Goal: Information Seeking & Learning: Check status

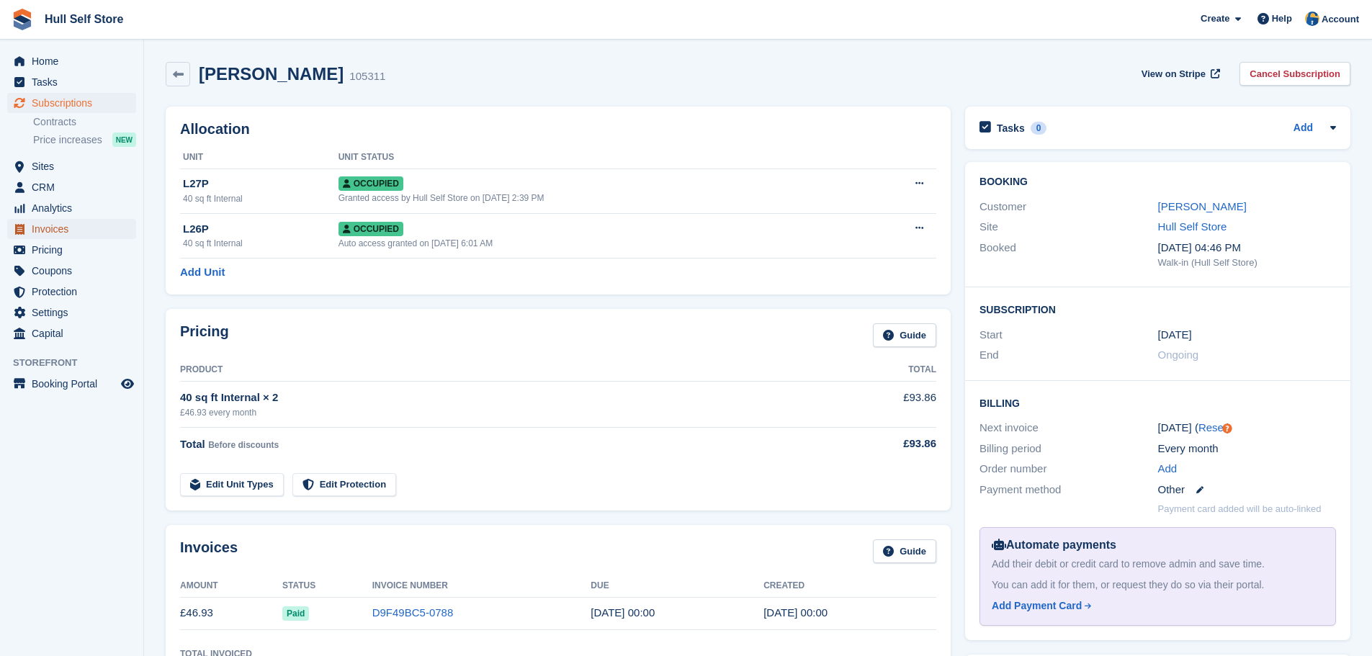
click at [72, 233] on span "Invoices" at bounding box center [75, 229] width 86 height 20
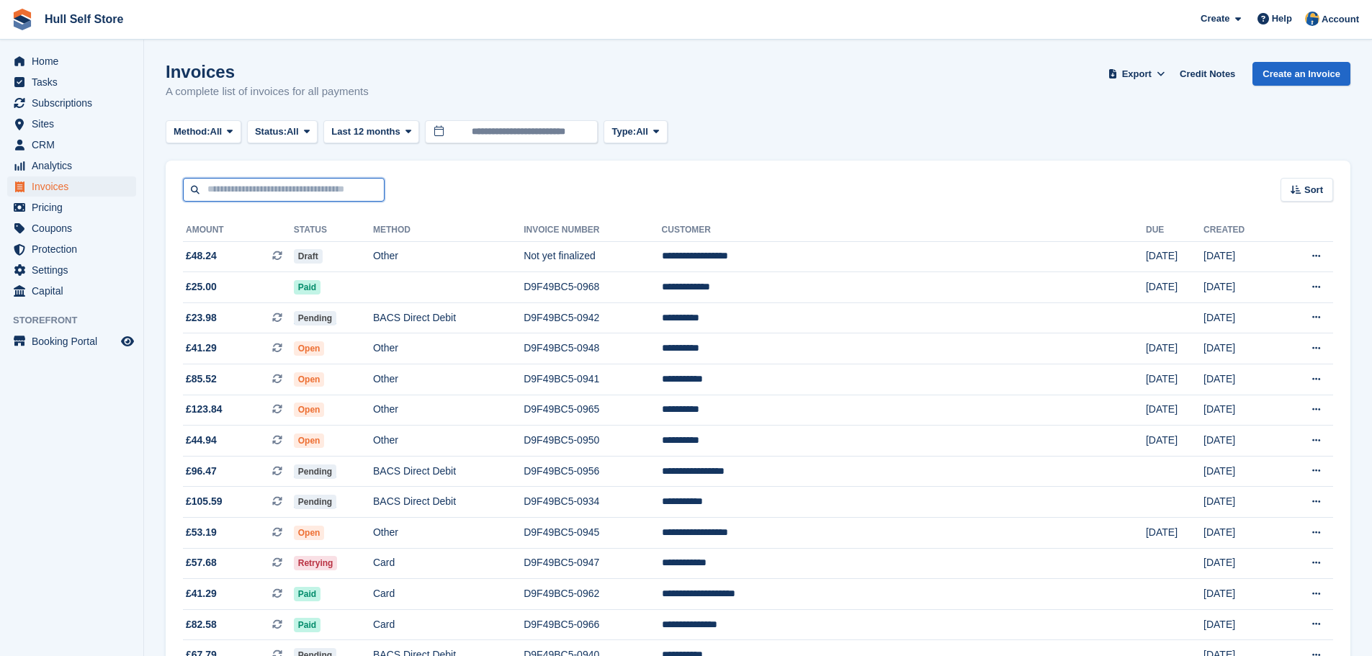
click at [277, 188] on input "text" at bounding box center [284, 190] width 202 height 24
type input "****"
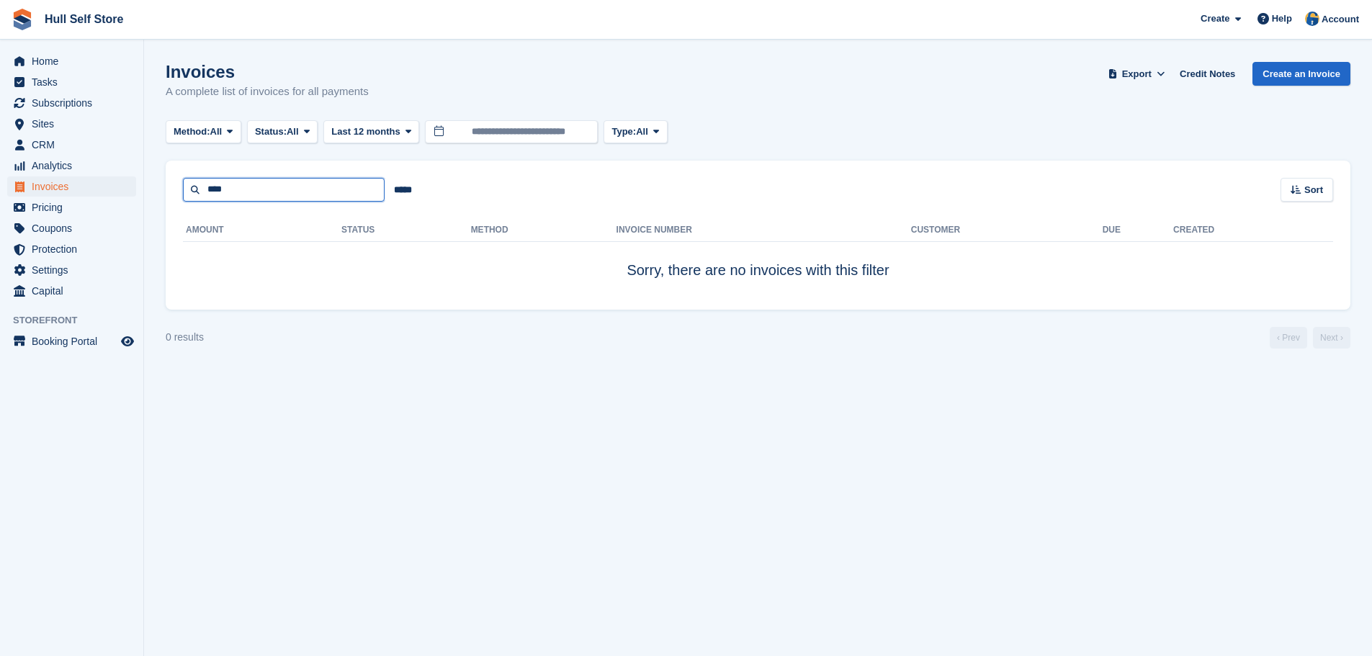
drag, startPoint x: 277, startPoint y: 188, endPoint x: 204, endPoint y: 188, distance: 72.7
click at [204, 188] on input "****" at bounding box center [284, 190] width 202 height 24
paste input "**********"
type input "**********"
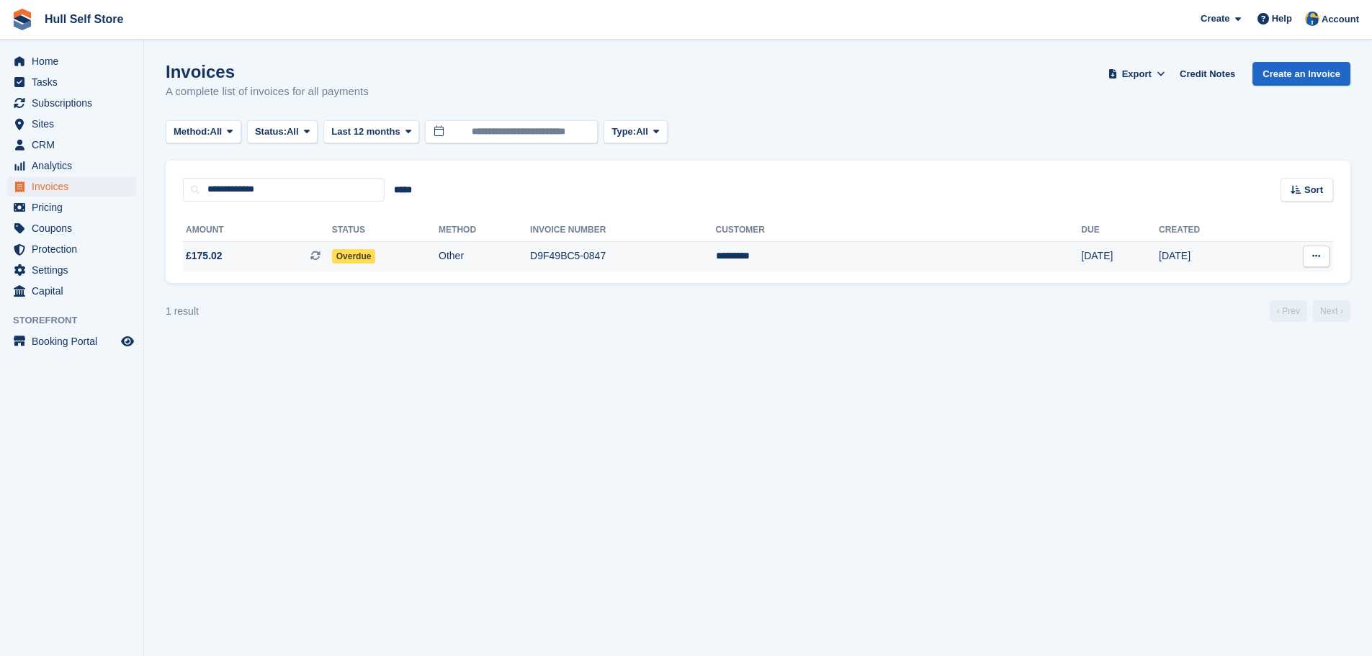
click at [439, 253] on td "Overdue" at bounding box center [385, 256] width 107 height 30
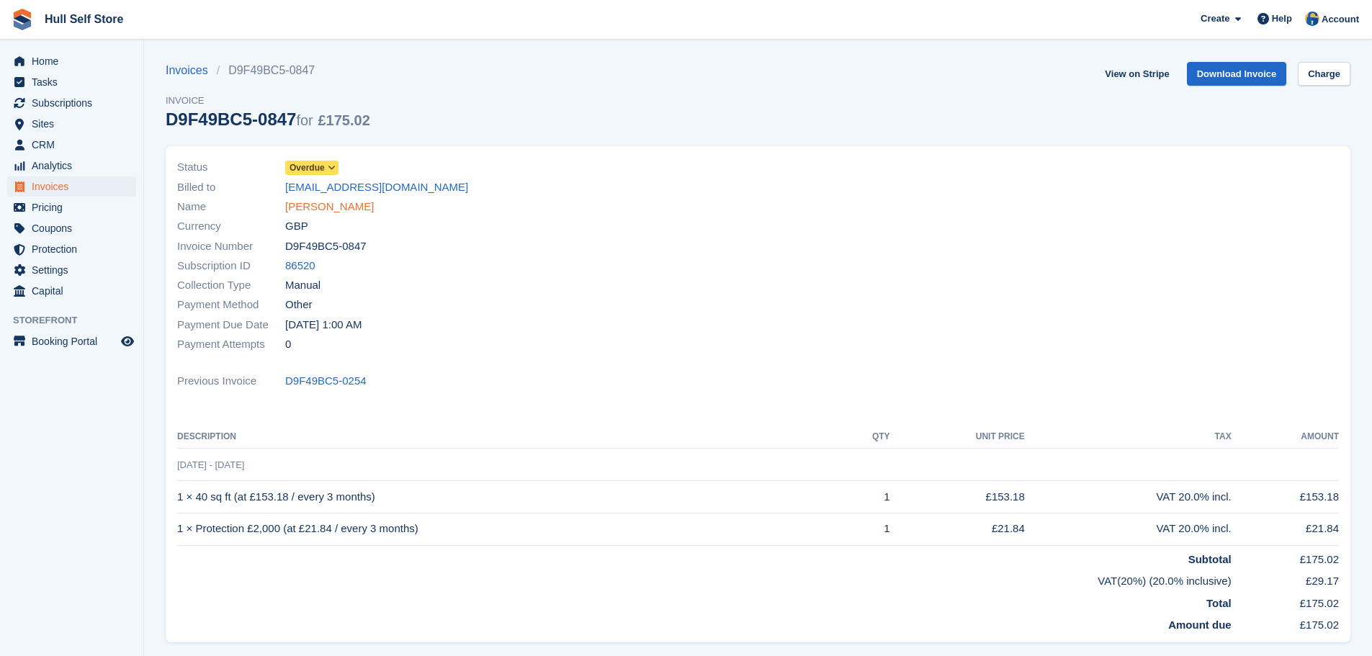
click at [323, 210] on link "Paul Farr" at bounding box center [329, 207] width 89 height 17
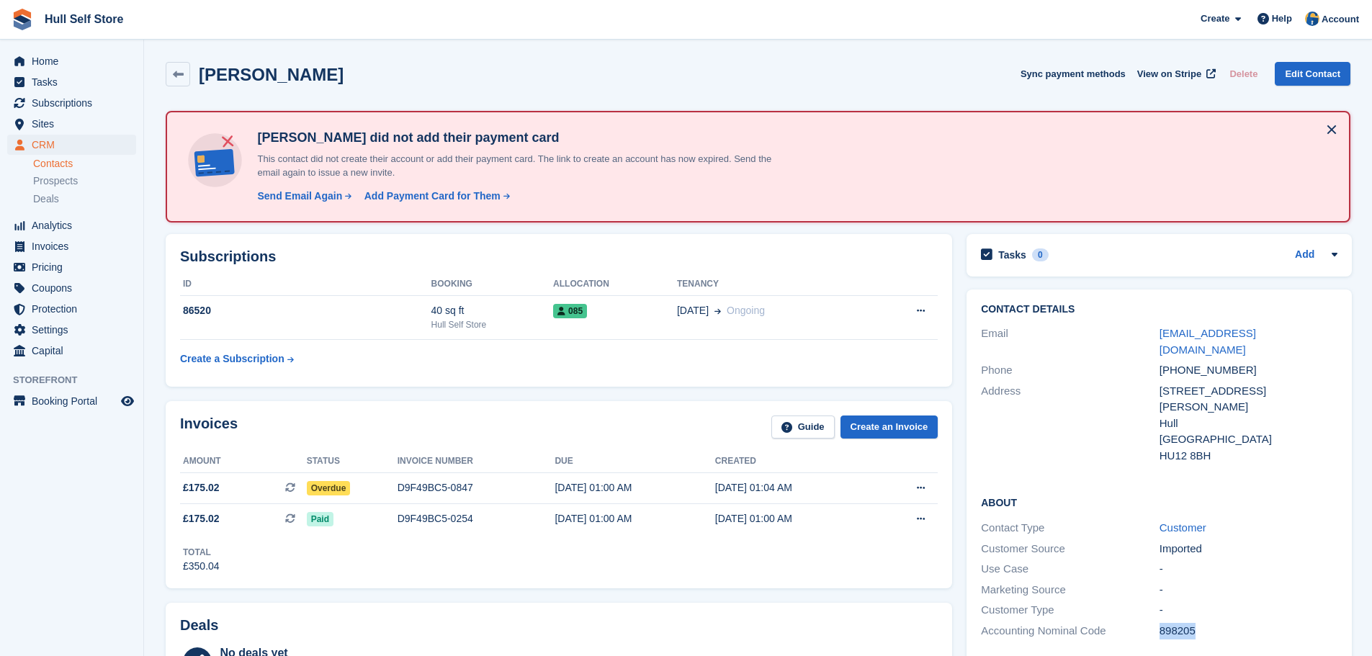
drag, startPoint x: 1199, startPoint y: 601, endPoint x: 1140, endPoint y: 598, distance: 59.1
click at [1140, 621] on div "Accounting Nominal Code 898205" at bounding box center [1159, 631] width 356 height 21
copy div "898205"
click at [462, 478] on td "D9F49BC5-0847" at bounding box center [476, 488] width 158 height 31
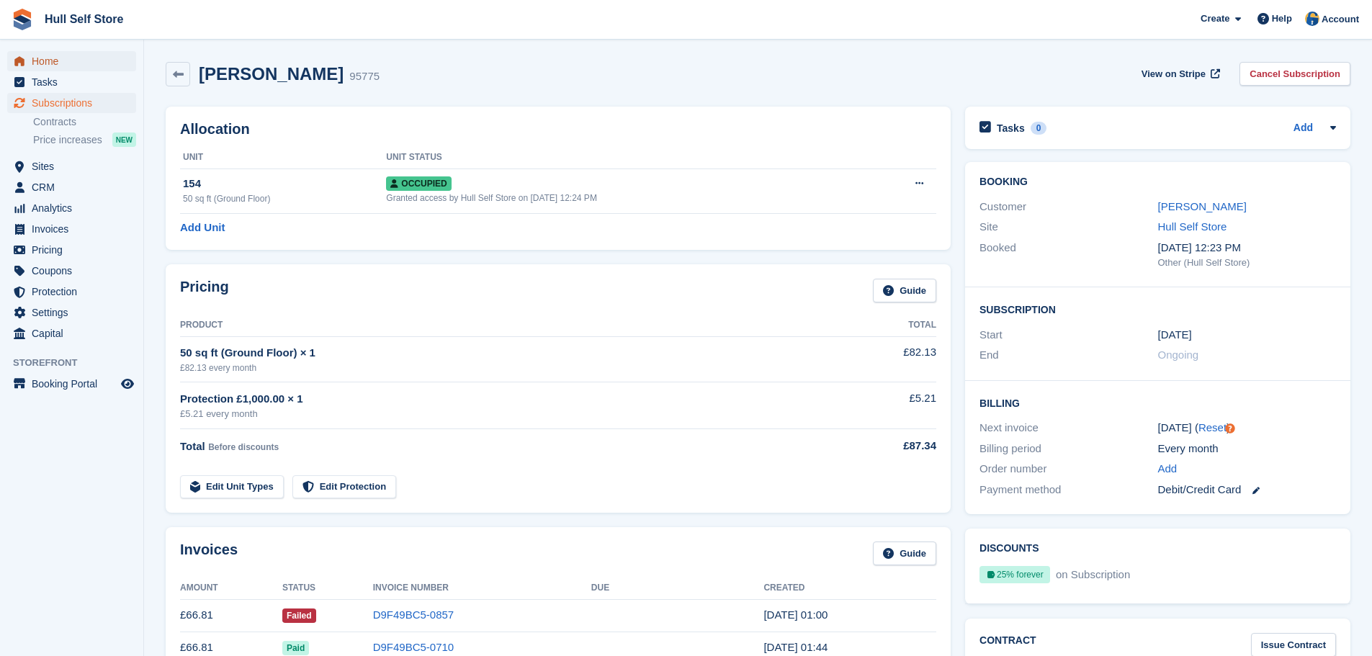
click at [83, 55] on span "Home" at bounding box center [75, 61] width 86 height 20
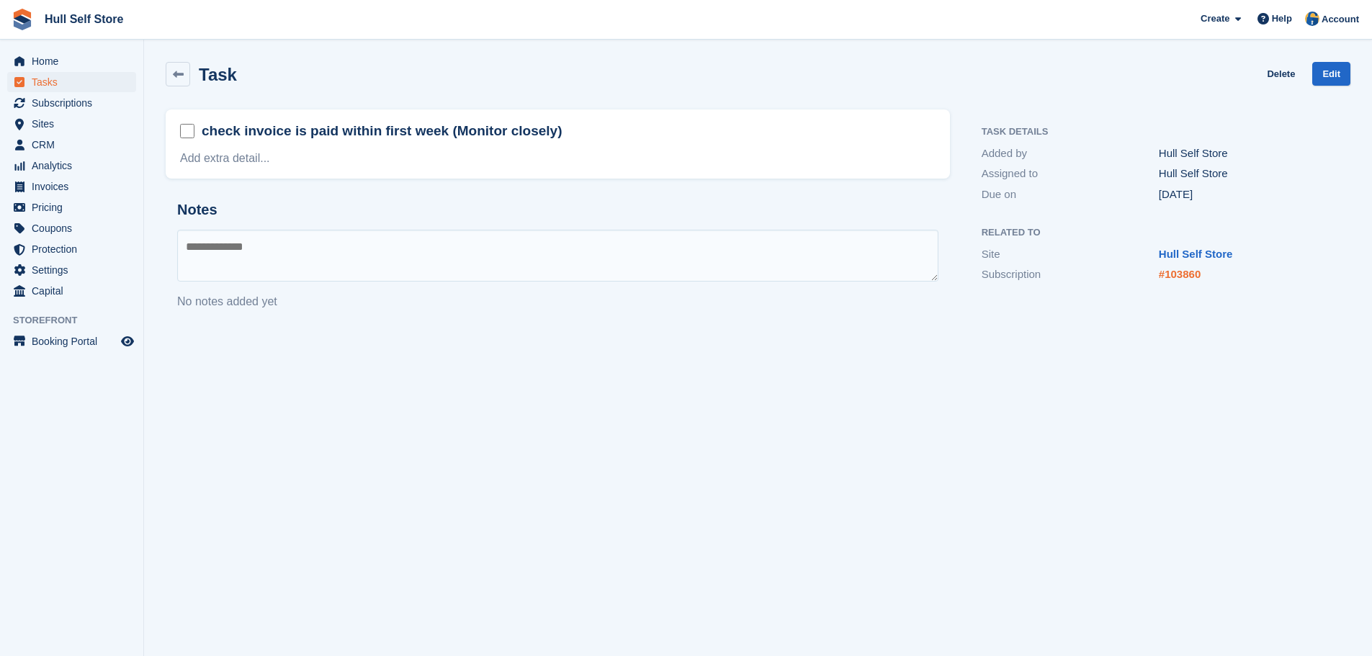
click at [1191, 273] on link "#103860" at bounding box center [1180, 274] width 42 height 12
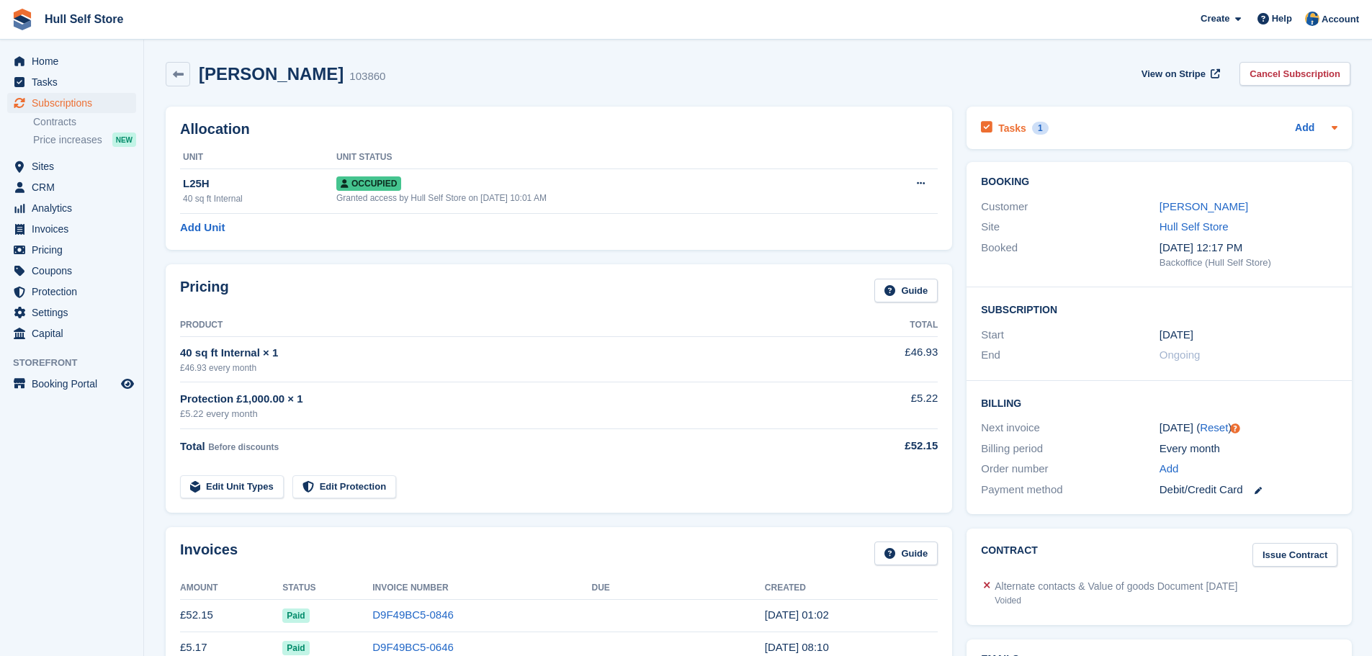
click at [1094, 129] on div "Tasks 1 Add" at bounding box center [1159, 127] width 356 height 19
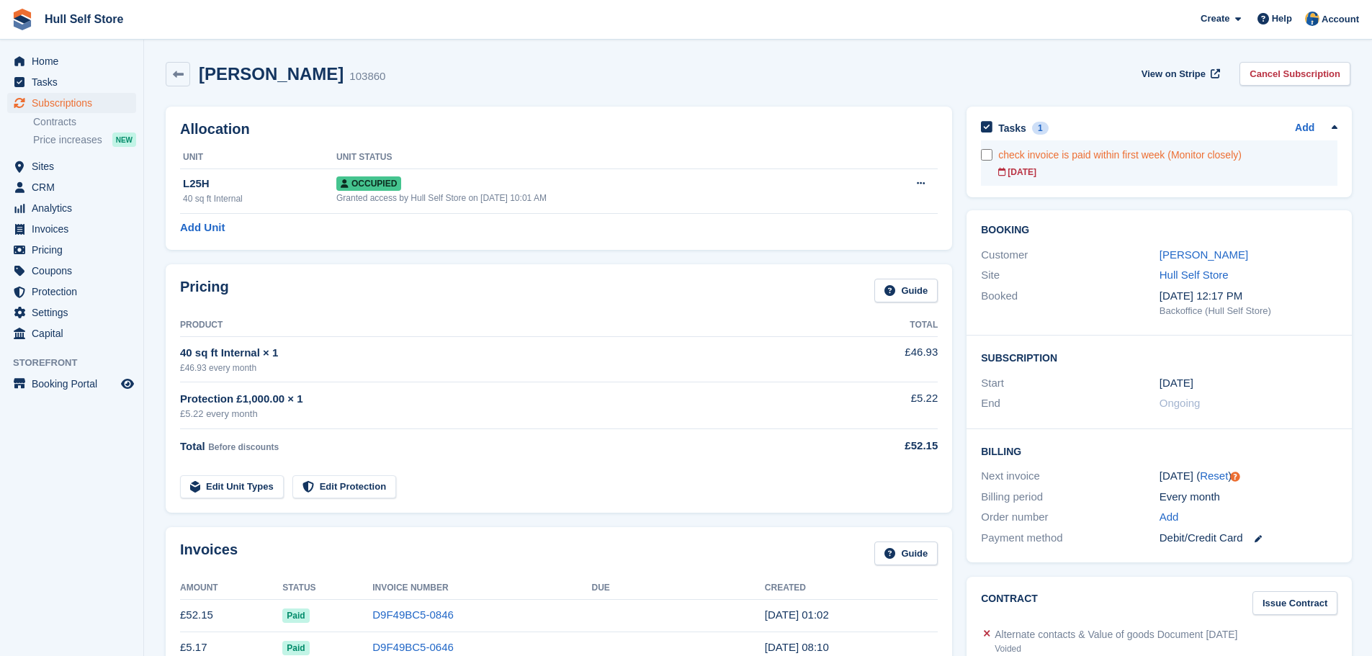
click at [1063, 161] on div "check invoice is paid within first week (Monitor closely)" at bounding box center [1167, 155] width 339 height 15
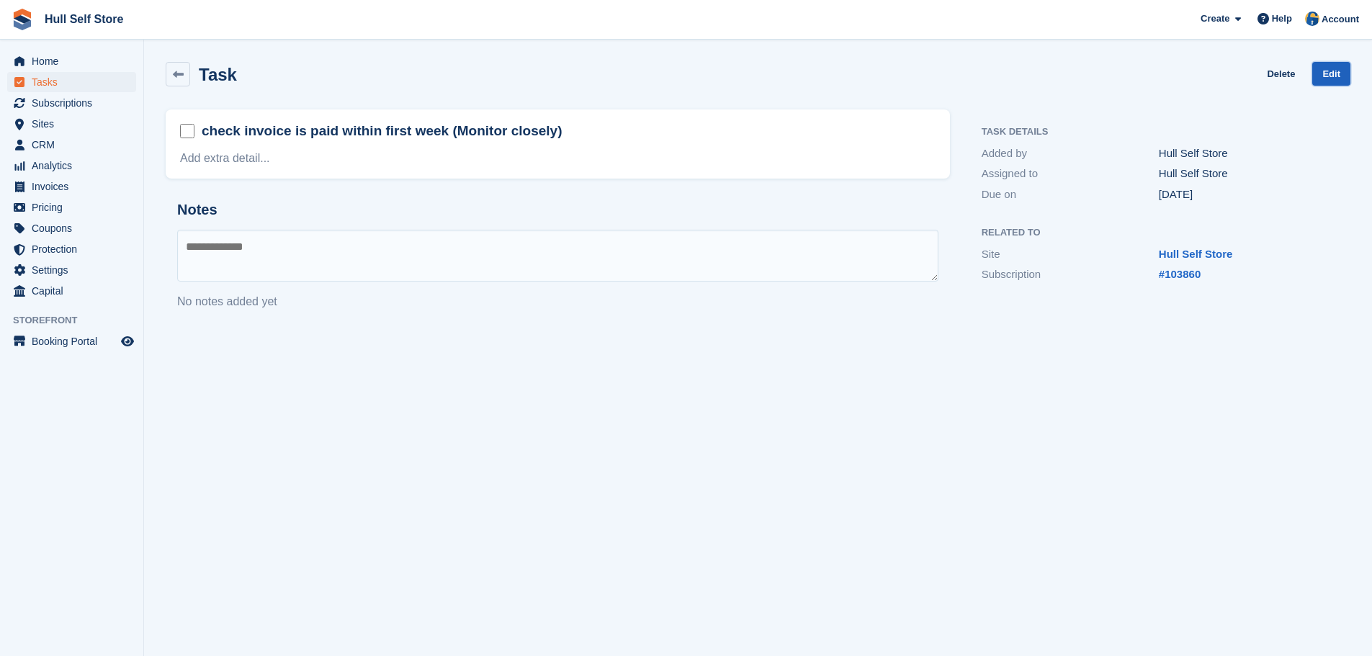
click at [1326, 76] on link "Edit" at bounding box center [1331, 74] width 38 height 24
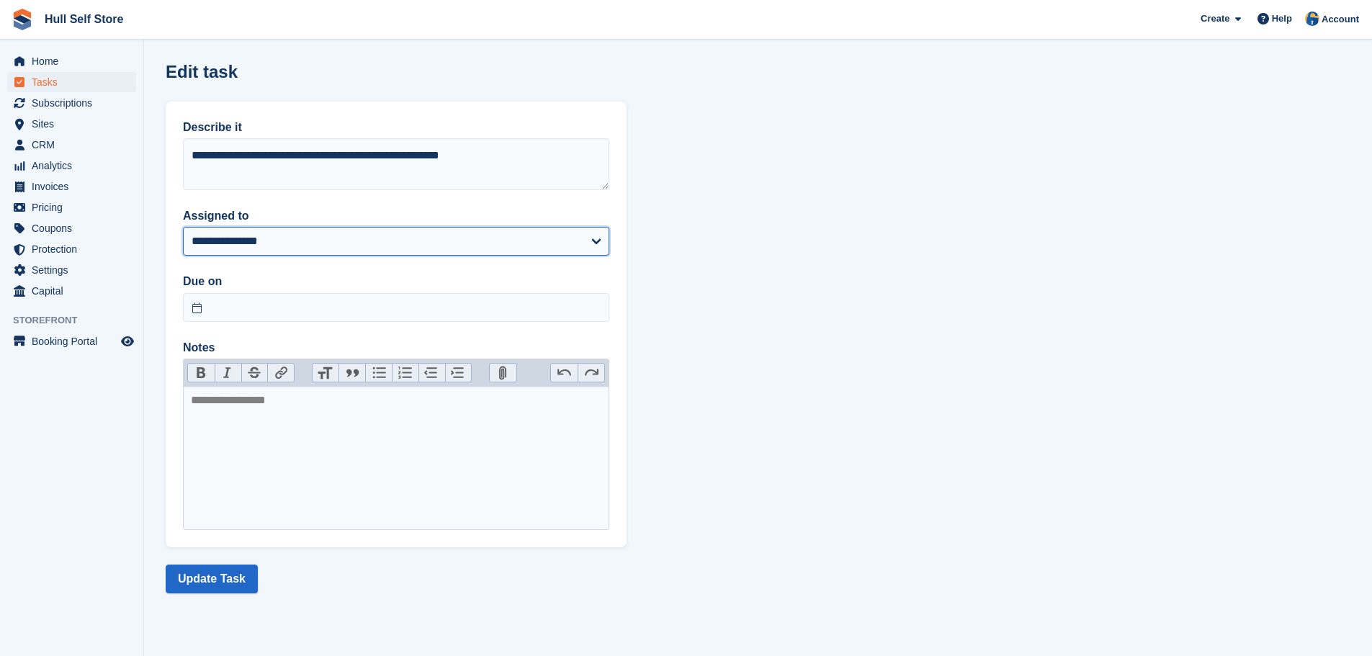
click at [337, 240] on select "**********" at bounding box center [396, 241] width 426 height 29
click at [338, 237] on select "**********" at bounding box center [396, 241] width 426 height 29
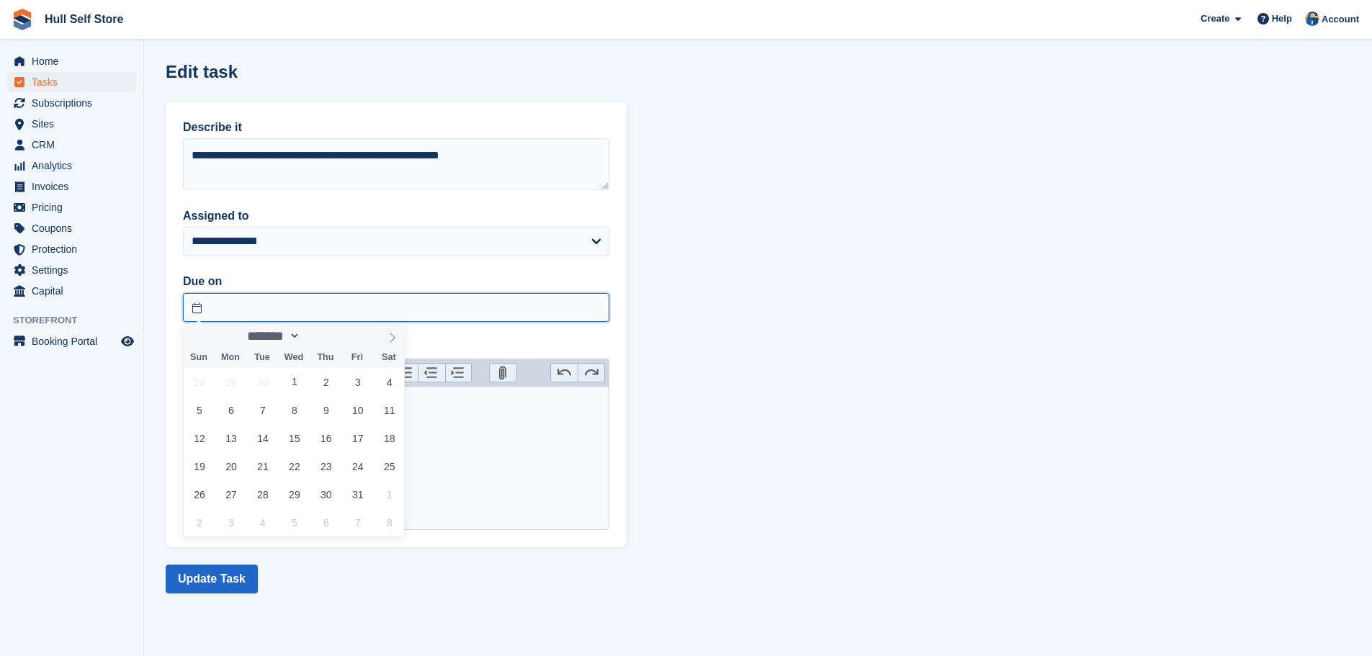
click at [289, 312] on input "text" at bounding box center [396, 307] width 426 height 29
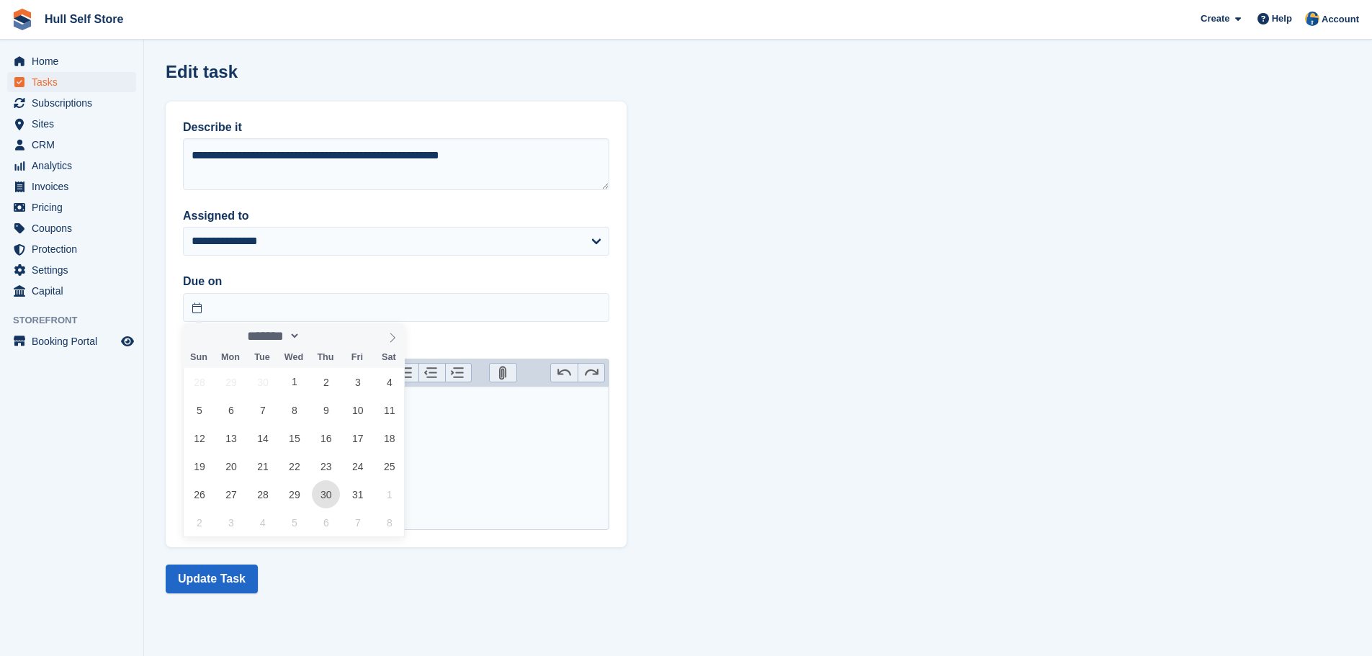
click at [335, 495] on span "30" at bounding box center [326, 494] width 28 height 28
type input "**********"
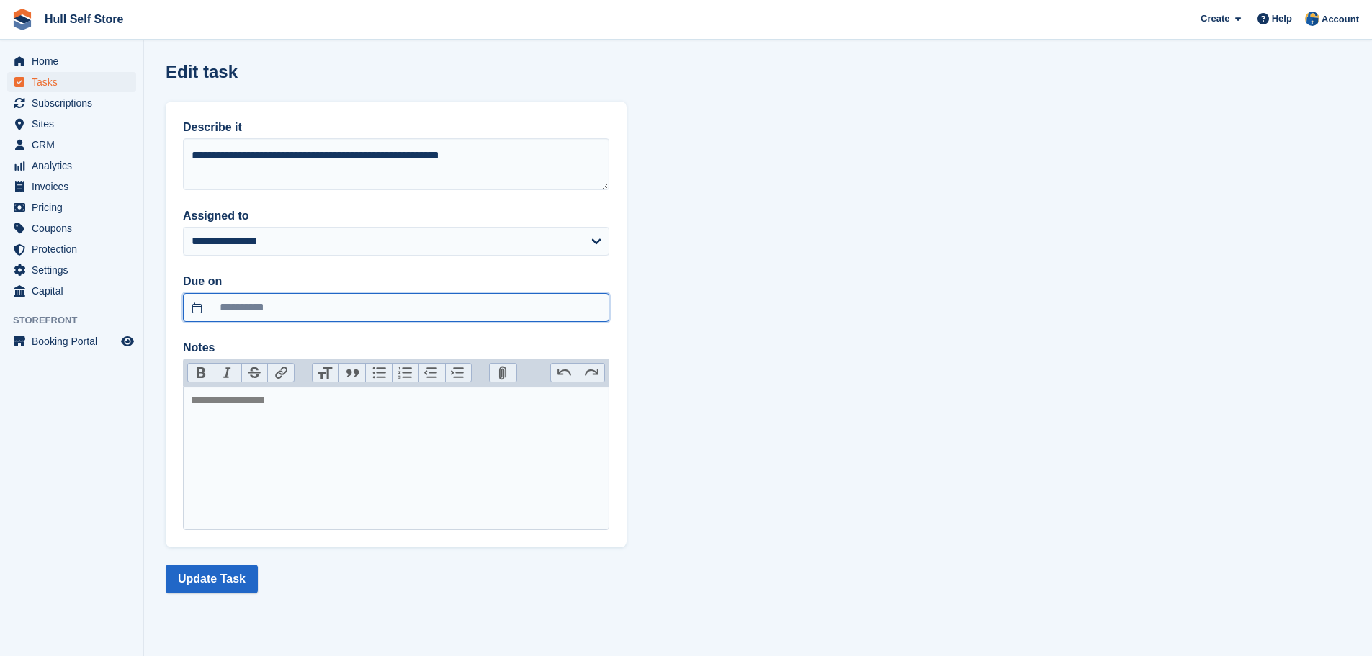
click at [355, 315] on input "**********" at bounding box center [396, 307] width 426 height 29
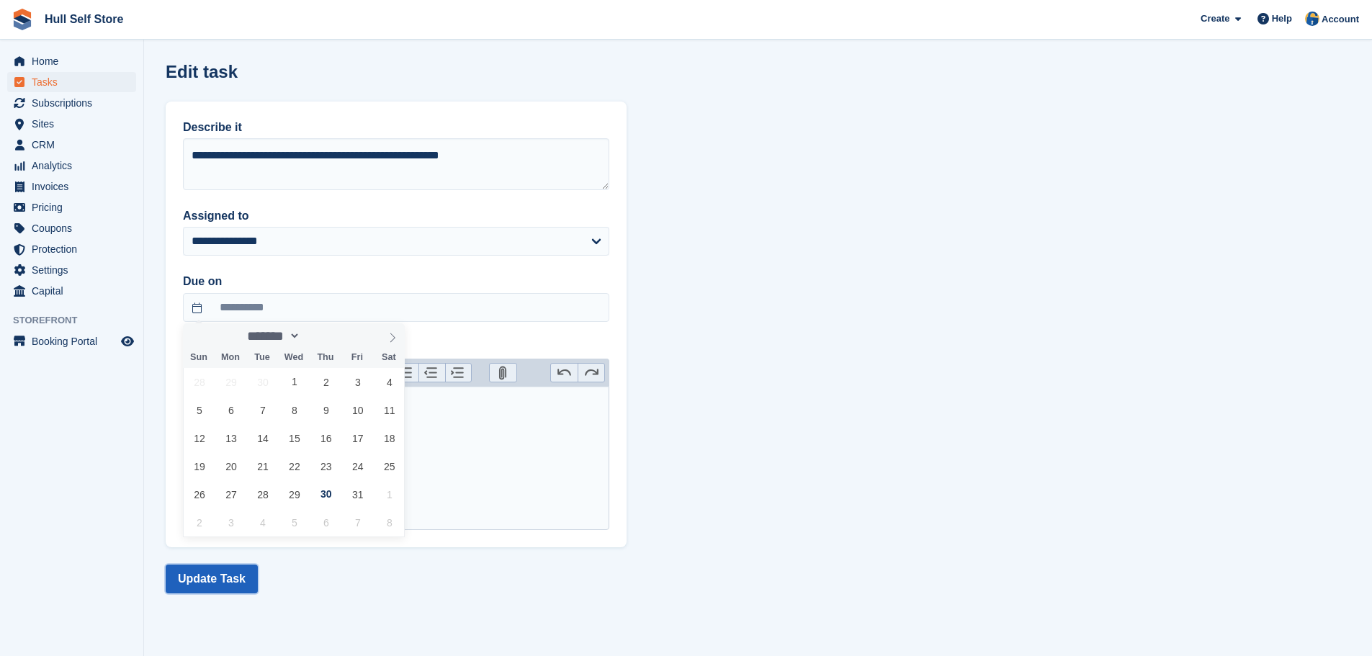
click at [237, 581] on button "Update Task" at bounding box center [212, 579] width 92 height 29
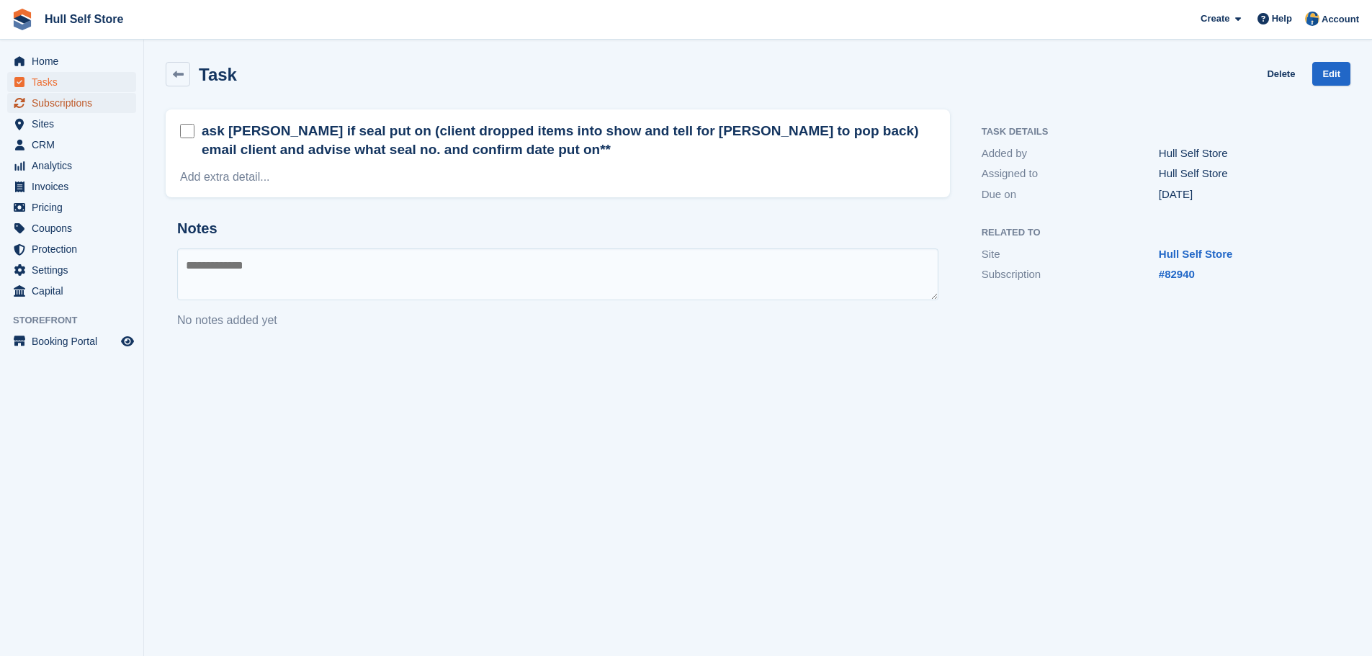
click at [77, 106] on span "Subscriptions" at bounding box center [75, 103] width 86 height 20
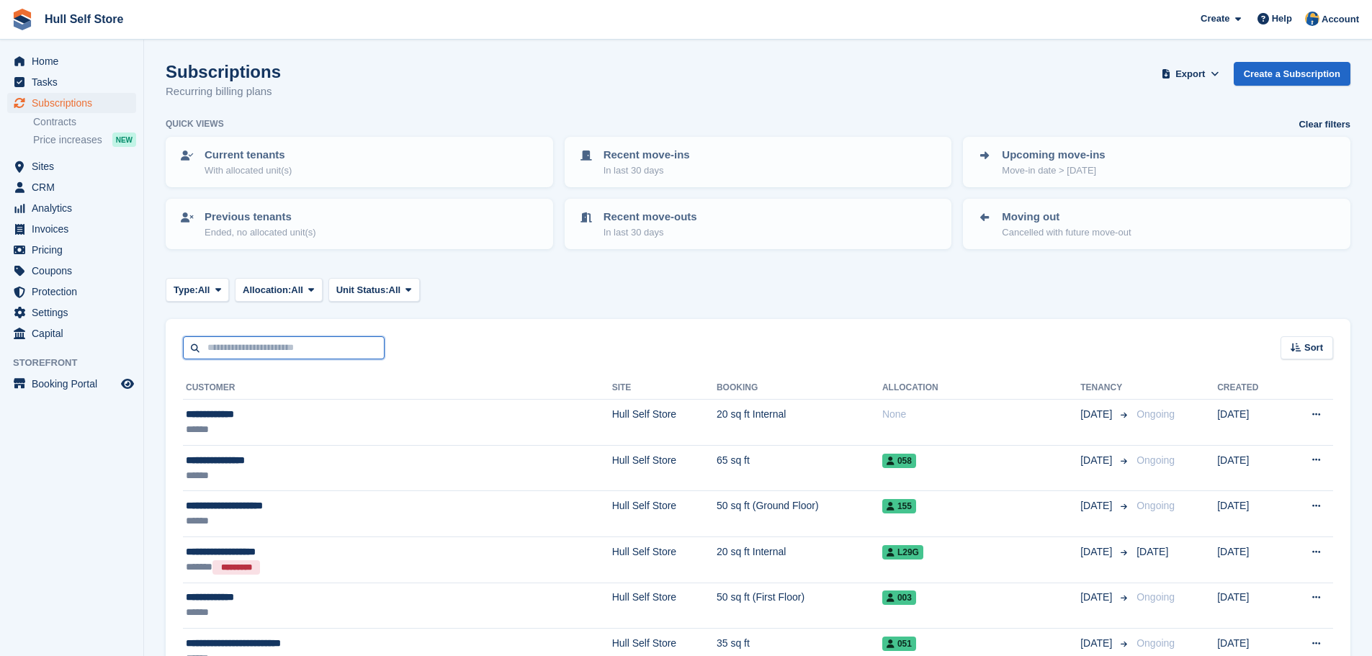
click at [289, 343] on input "text" at bounding box center [284, 348] width 202 height 24
type input "******"
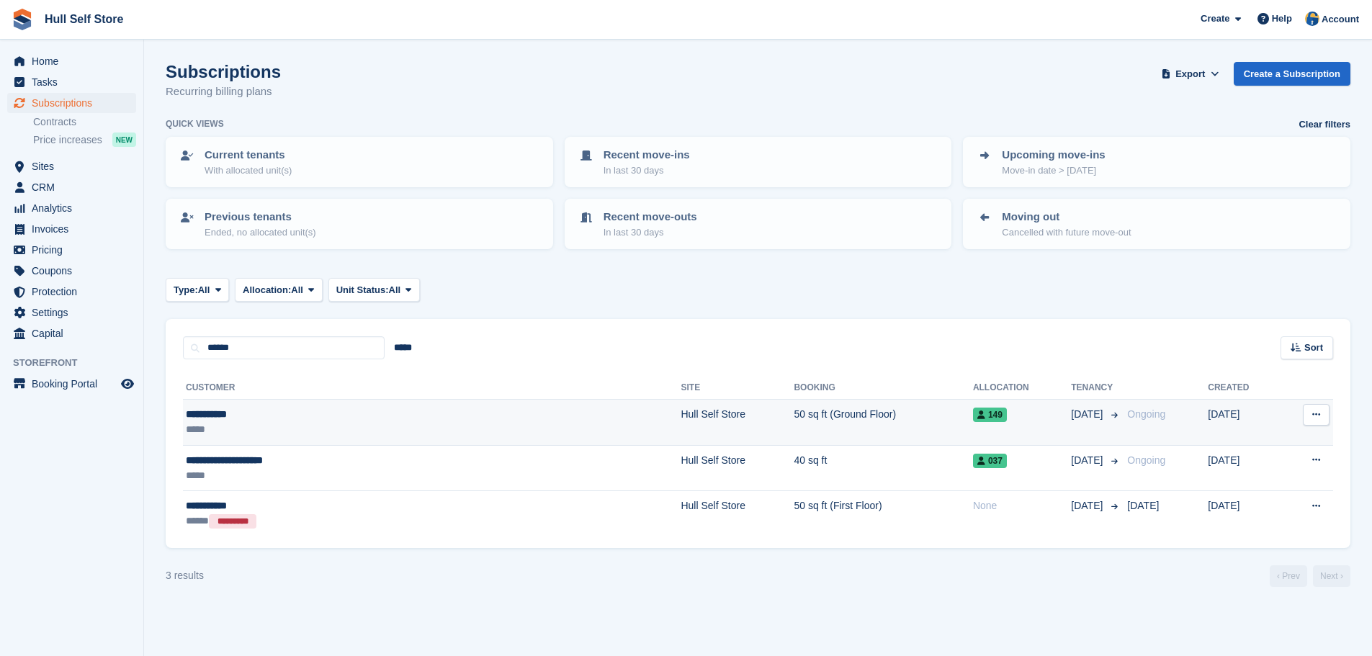
click at [311, 405] on td "**********" at bounding box center [432, 423] width 498 height 46
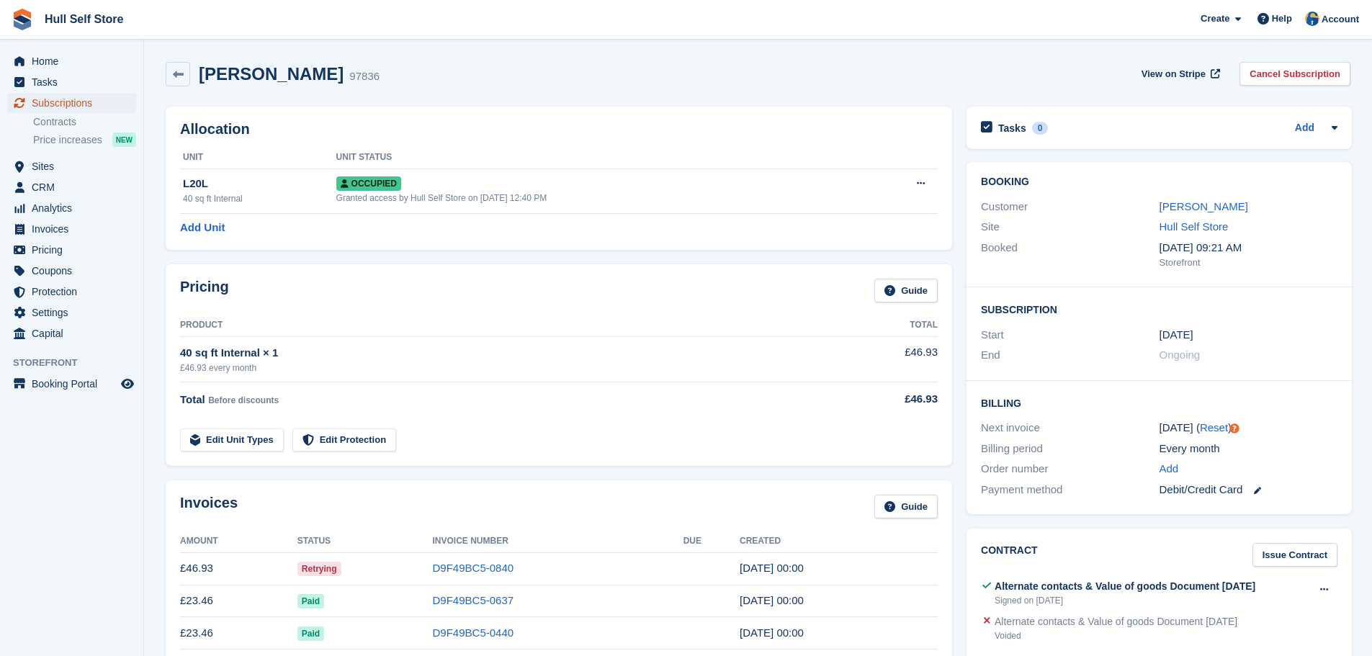
click at [73, 107] on span "Subscriptions" at bounding box center [75, 103] width 86 height 20
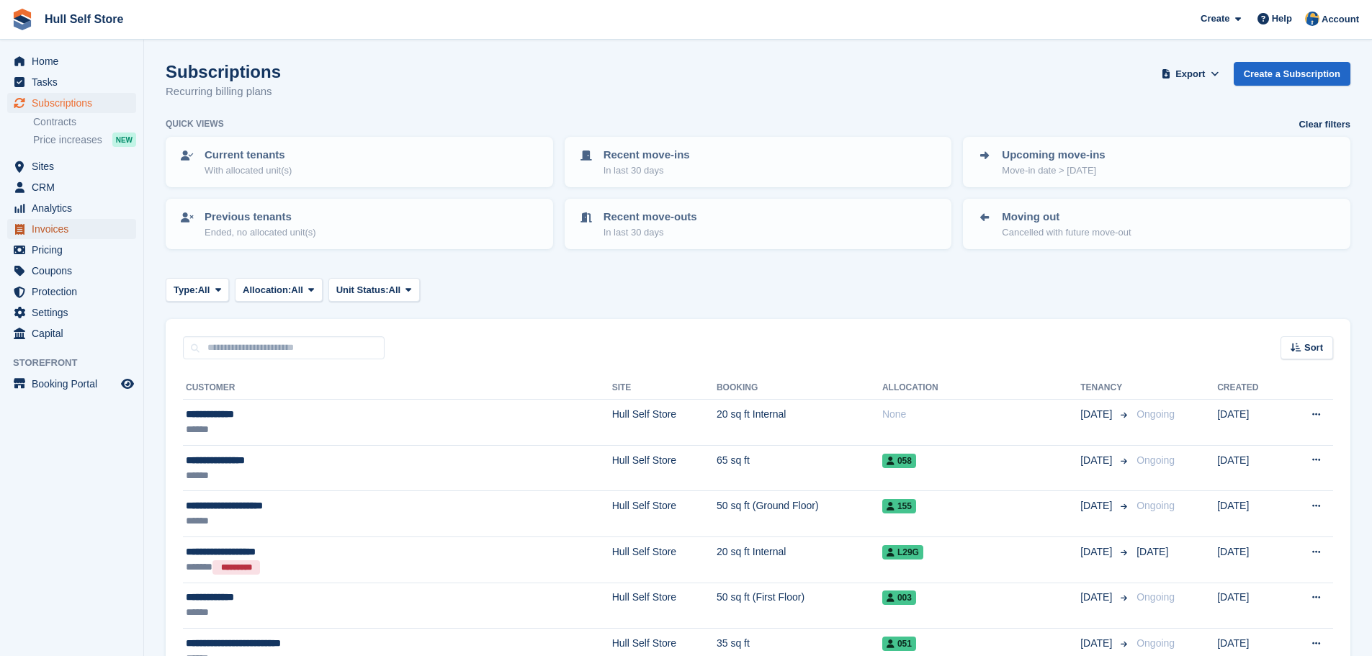
click at [66, 235] on span "Invoices" at bounding box center [75, 229] width 86 height 20
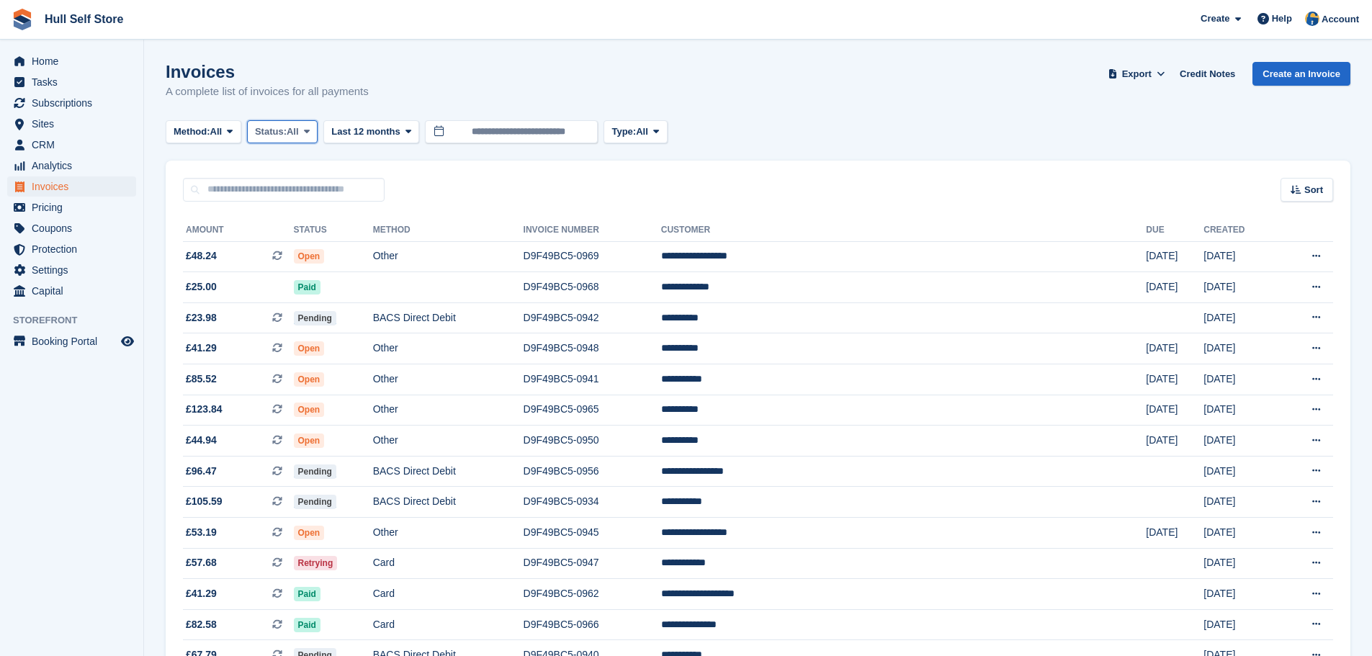
click at [318, 136] on button "Status: All" at bounding box center [282, 132] width 71 height 24
click at [400, 135] on button "Last 12 months" at bounding box center [371, 132] width 96 height 24
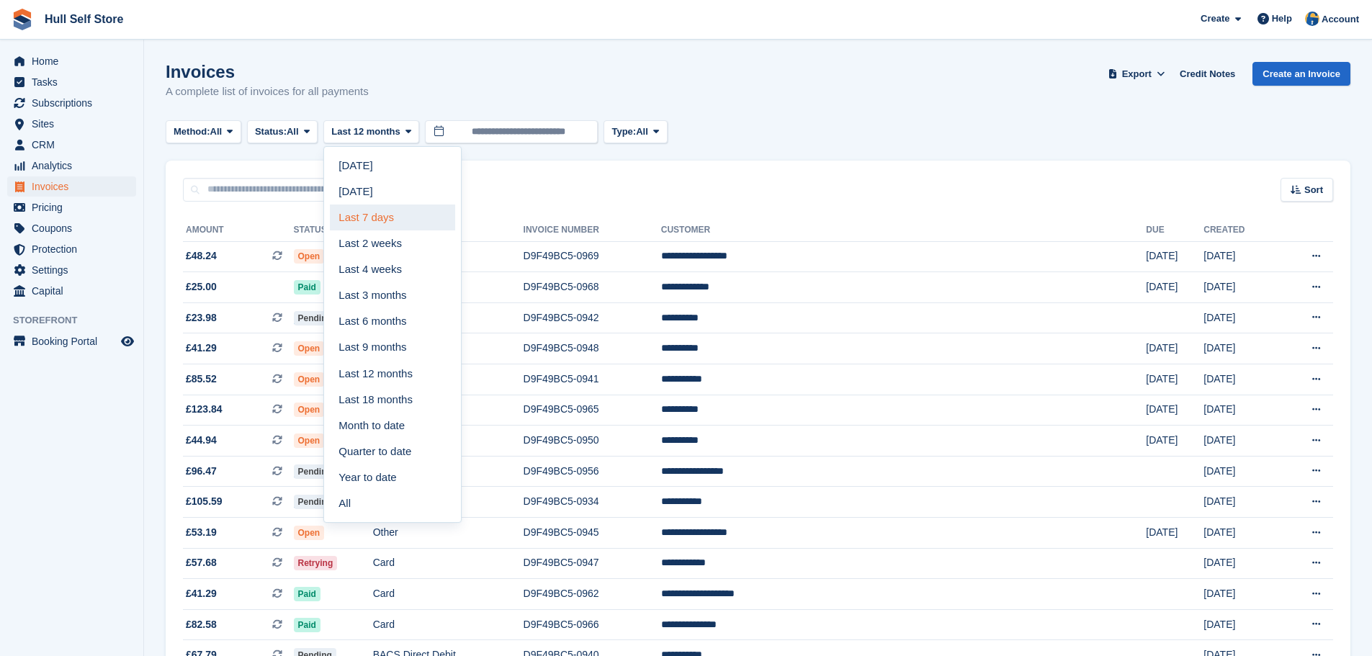
click at [379, 211] on link "Last 7 days" at bounding box center [392, 217] width 125 height 26
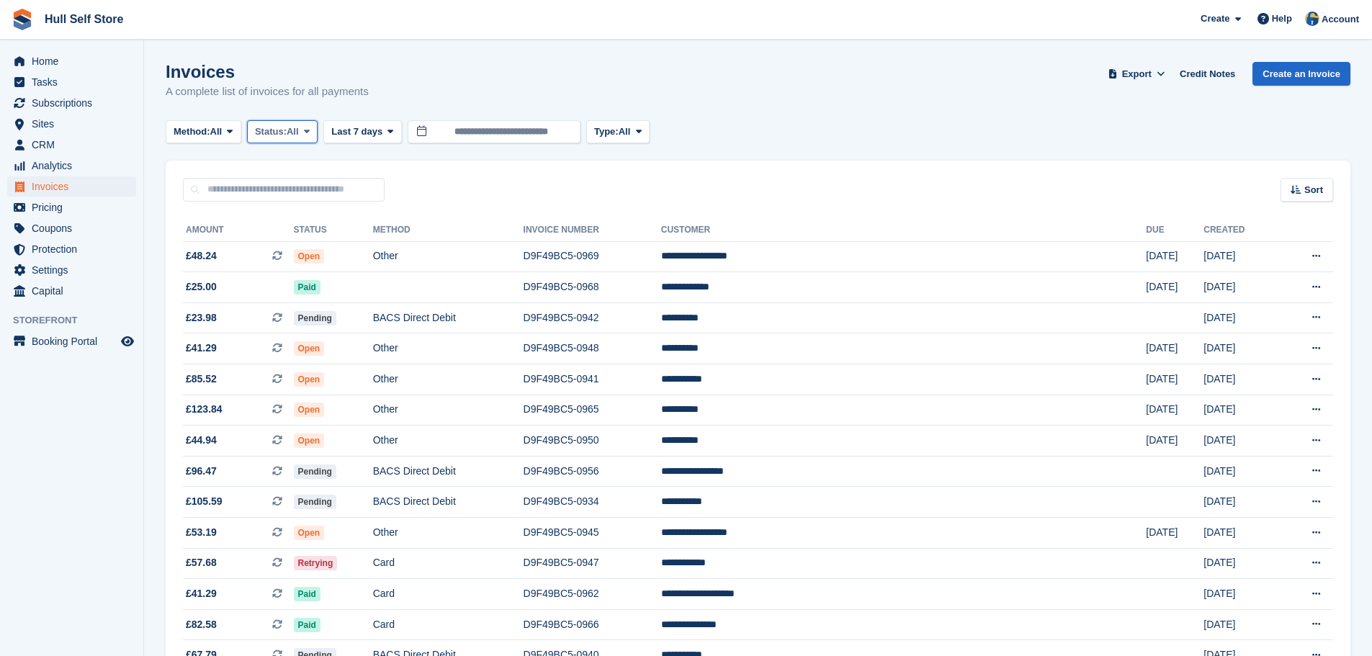
click at [307, 138] on button "Status: All" at bounding box center [282, 132] width 71 height 24
click at [289, 196] on link "Paid" at bounding box center [315, 192] width 125 height 26
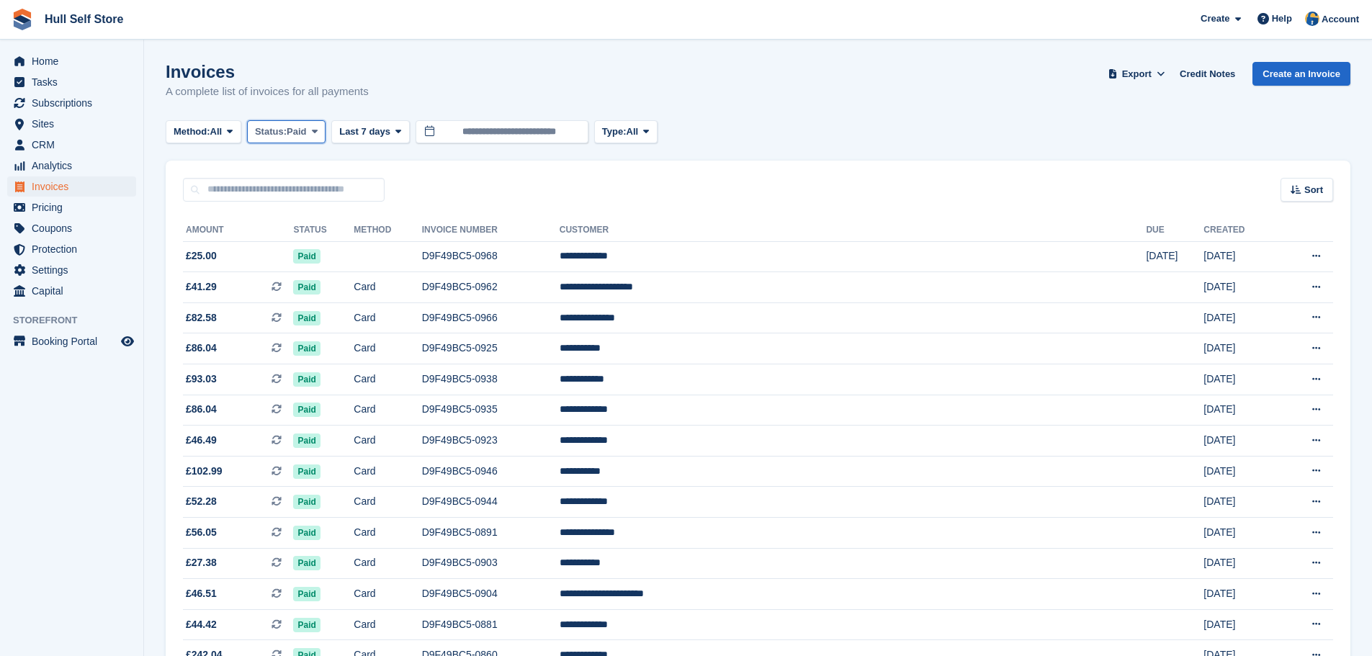
click at [318, 136] on icon at bounding box center [315, 131] width 6 height 9
click at [361, 135] on span "Last 7 days" at bounding box center [364, 132] width 51 height 14
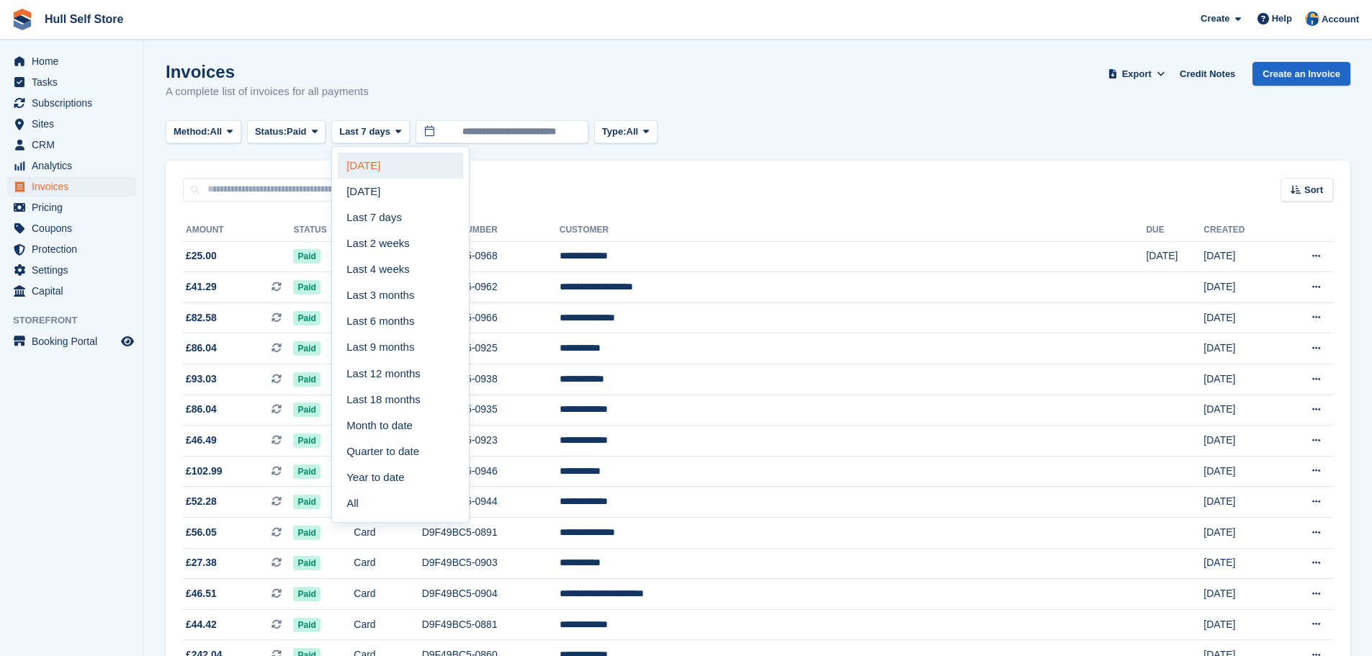
click at [374, 170] on link "Today" at bounding box center [400, 166] width 125 height 26
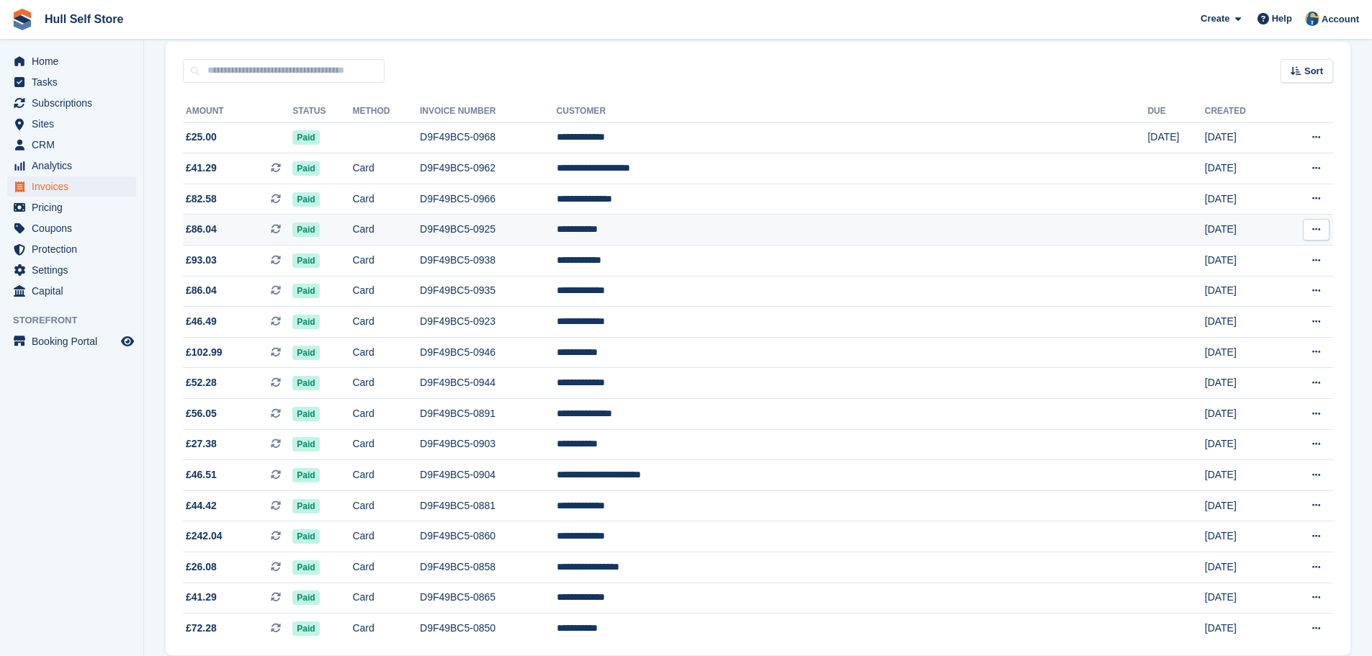
scroll to position [144, 0]
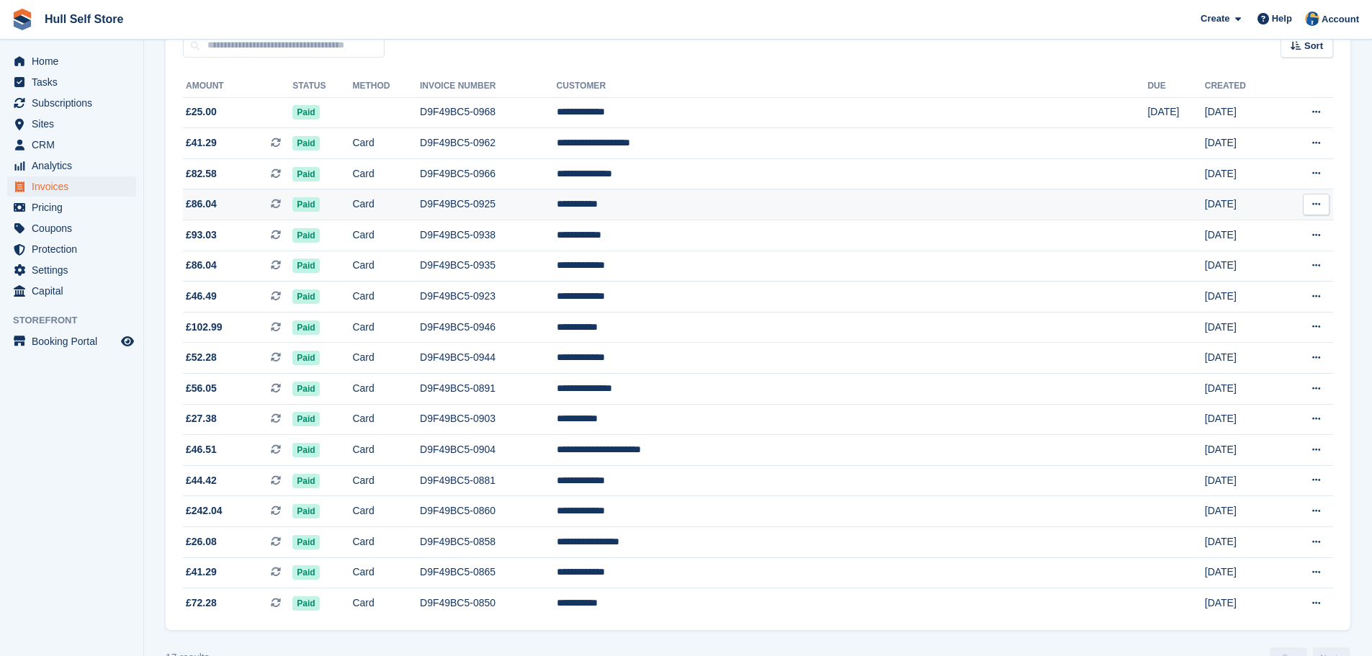
click at [420, 212] on td "Card" at bounding box center [386, 204] width 68 height 31
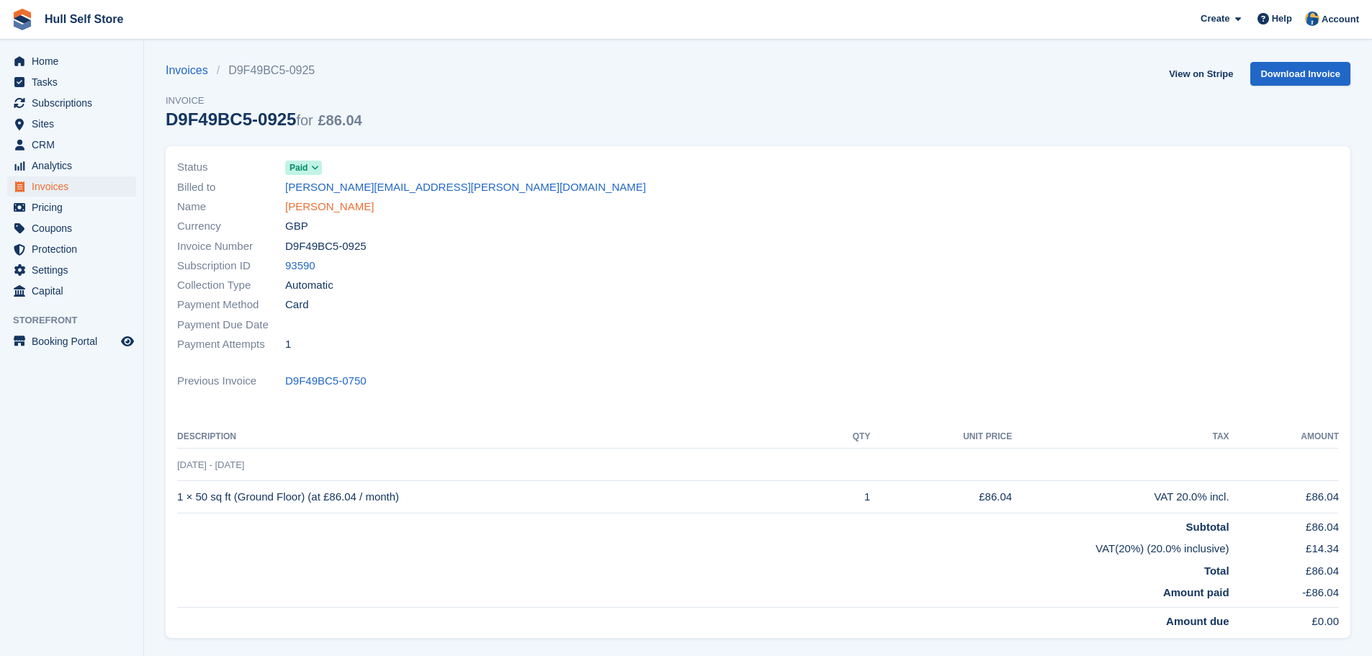
click at [300, 207] on link "[PERSON_NAME]" at bounding box center [329, 207] width 89 height 17
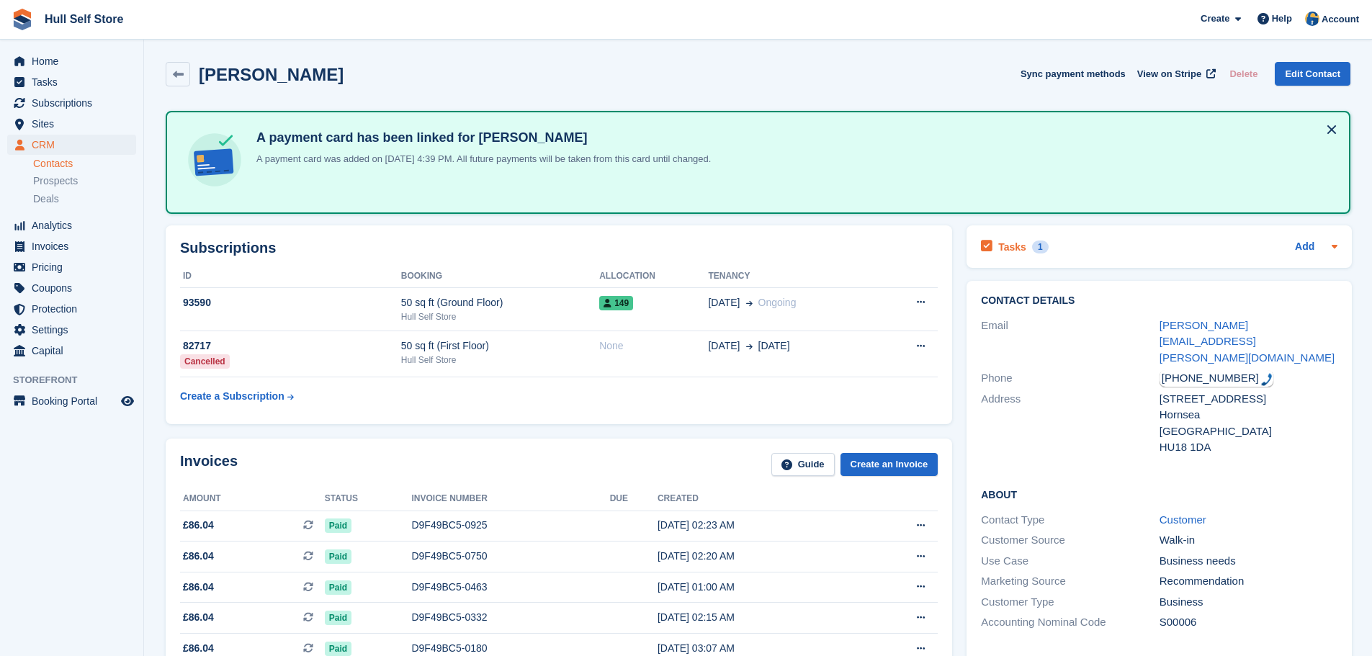
click at [1064, 246] on div "Tasks 1 Add" at bounding box center [1159, 246] width 356 height 19
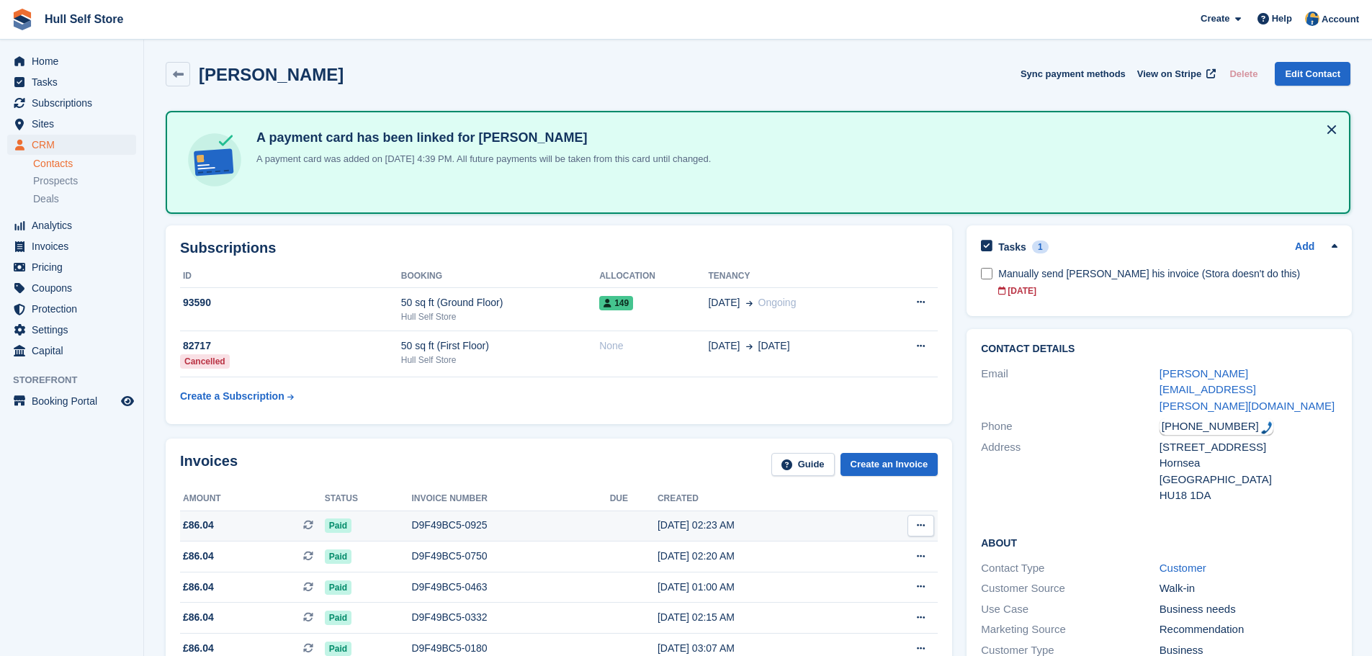
click at [675, 516] on td "01 Oct, 02:23 AM" at bounding box center [758, 526] width 202 height 31
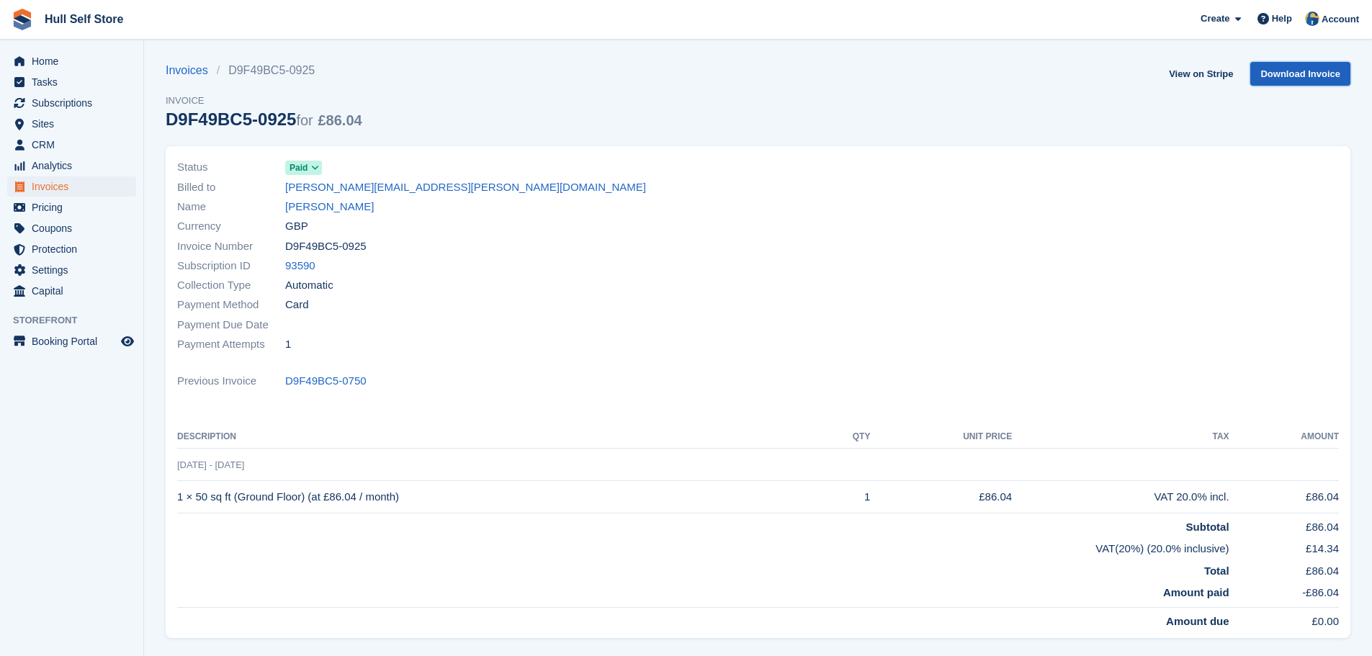
click at [1280, 74] on link "Download Invoice" at bounding box center [1300, 74] width 100 height 24
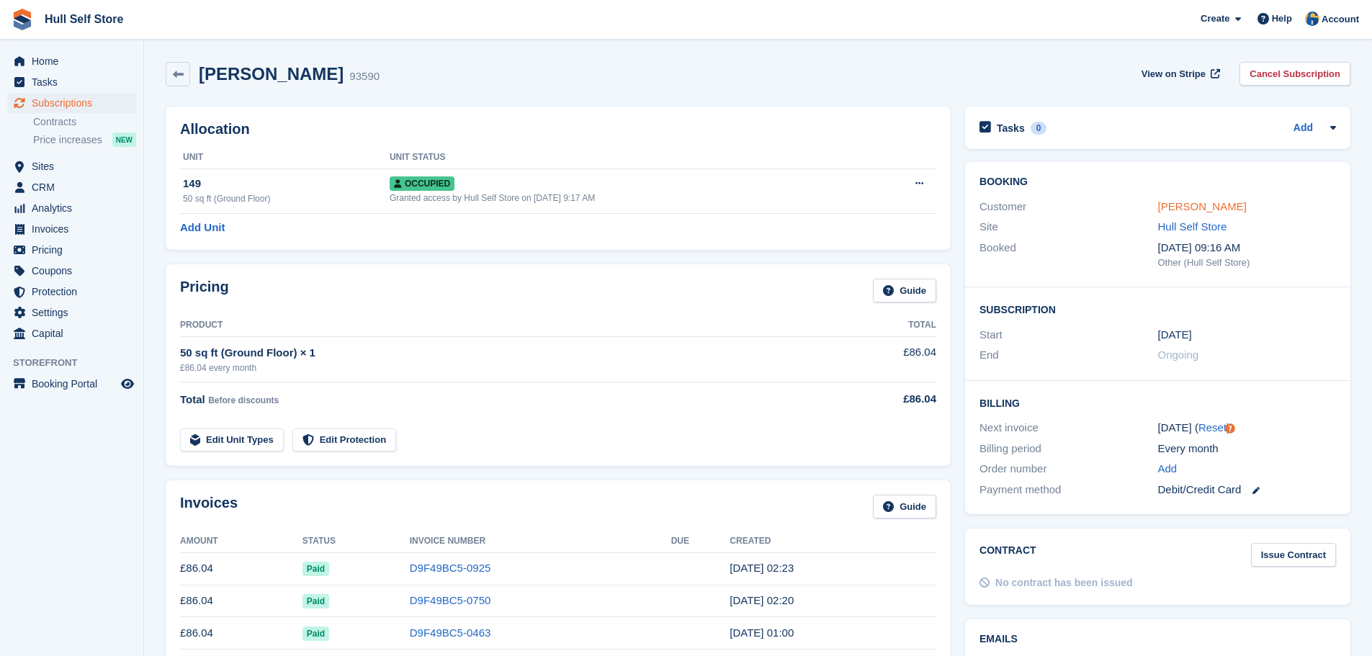
click at [1200, 202] on link "[PERSON_NAME]" at bounding box center [1202, 206] width 89 height 12
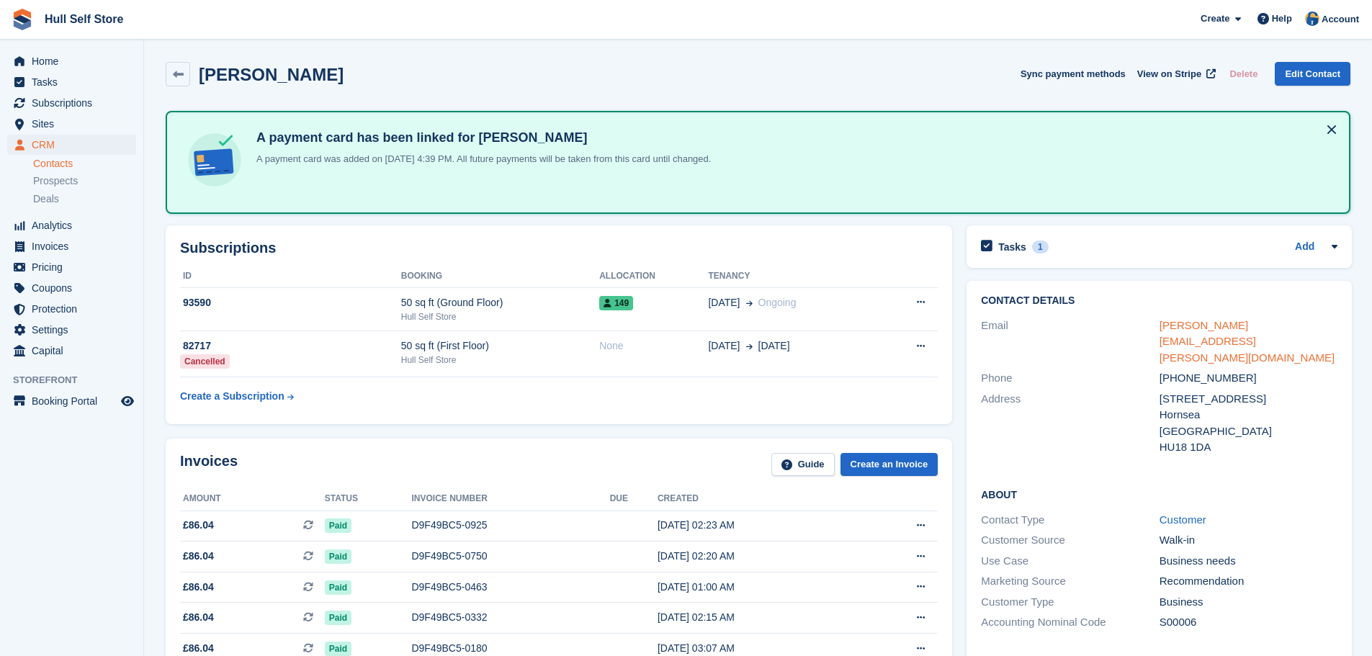
click at [1194, 327] on link "stuart.beck@hilti.com" at bounding box center [1246, 341] width 175 height 45
click at [1067, 251] on div "Tasks 1 Add" at bounding box center [1159, 246] width 356 height 19
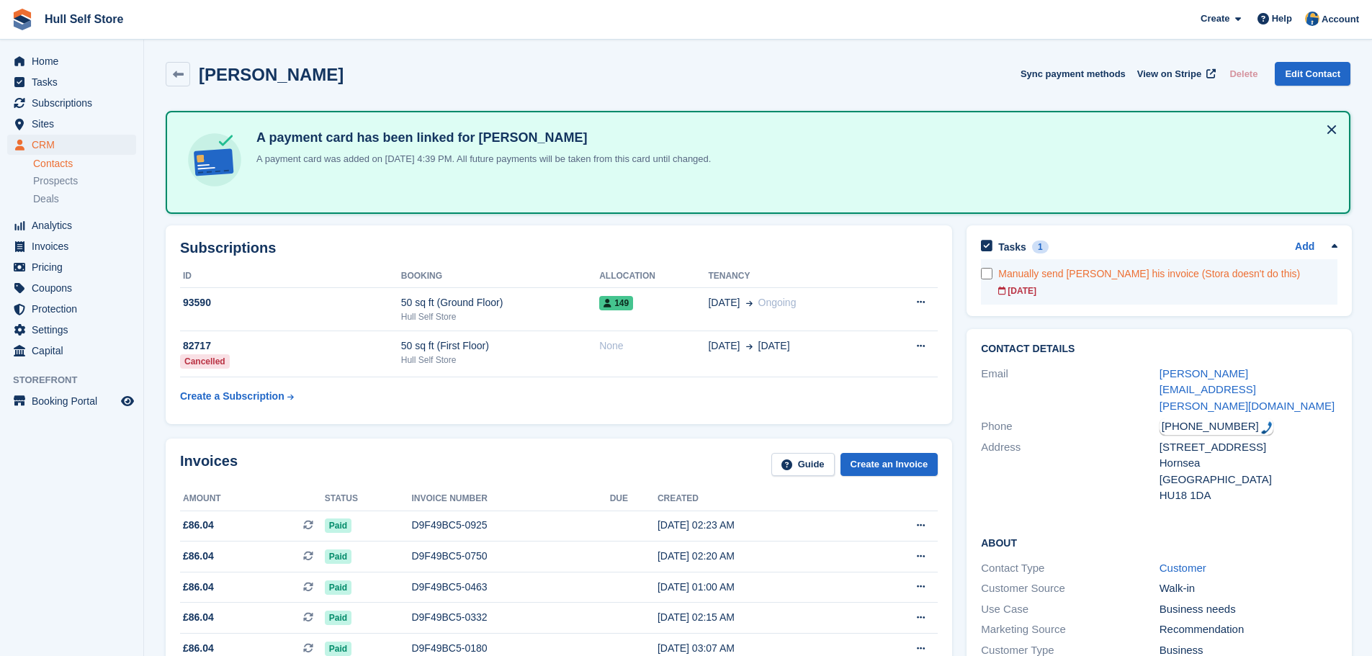
click at [1134, 291] on div "01 Oct" at bounding box center [1167, 290] width 339 height 13
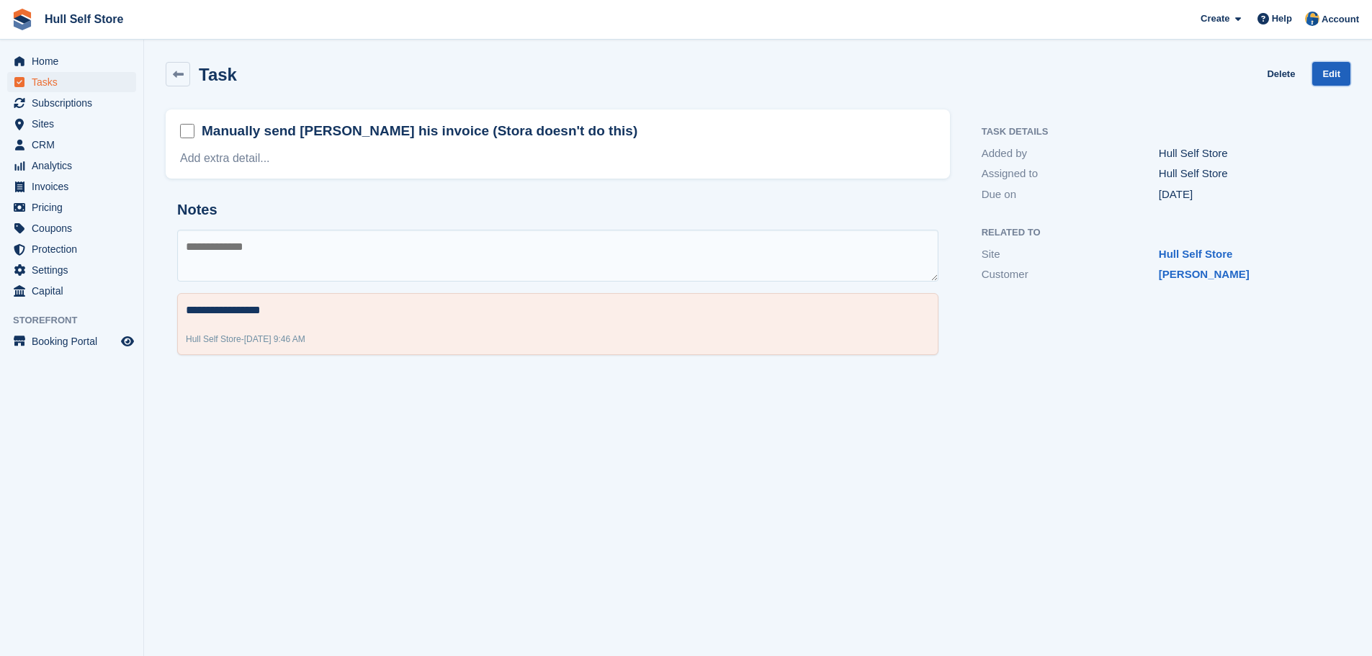
click at [1331, 78] on link "Edit" at bounding box center [1331, 74] width 38 height 24
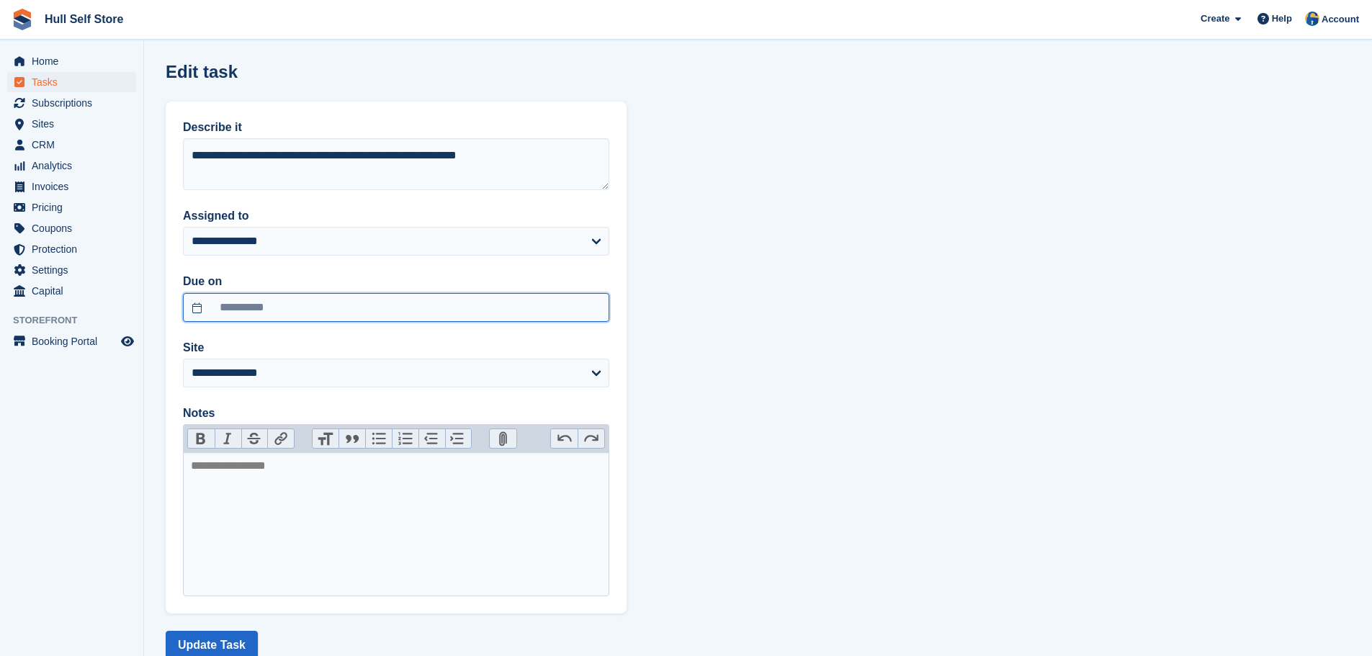
click at [337, 299] on input "**********" at bounding box center [396, 307] width 426 height 29
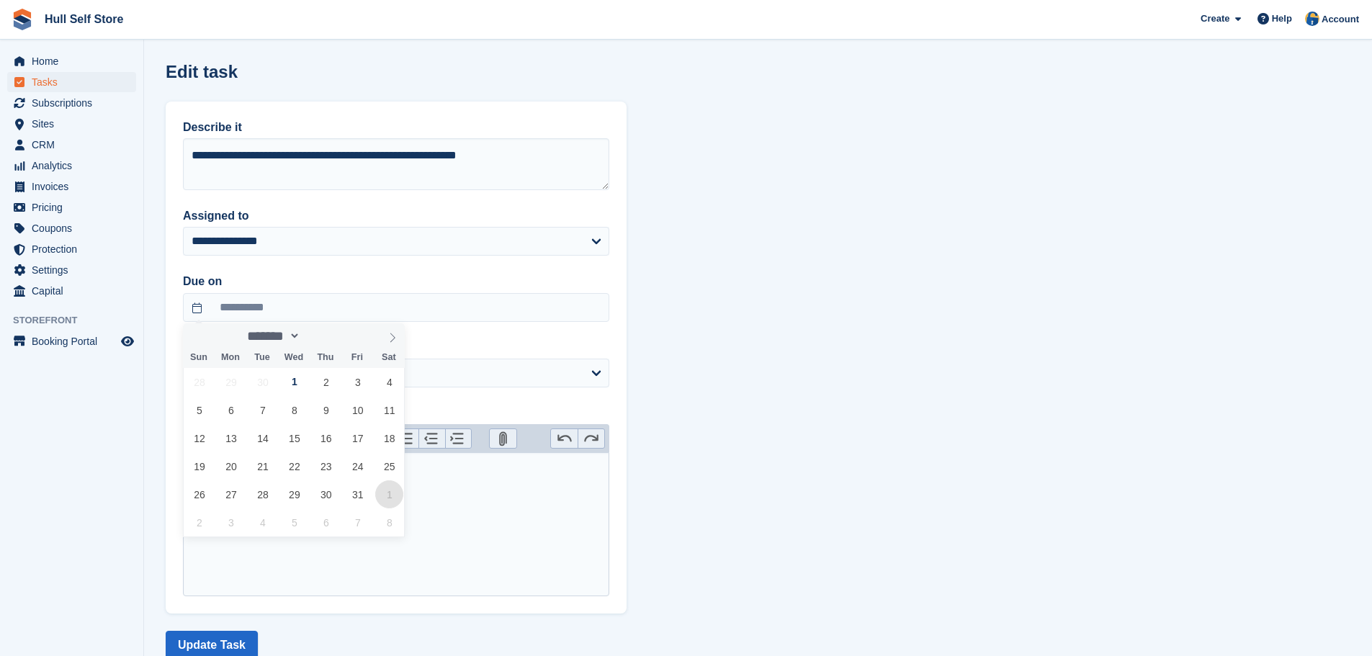
click at [393, 497] on span "1" at bounding box center [389, 494] width 28 height 28
type input "**********"
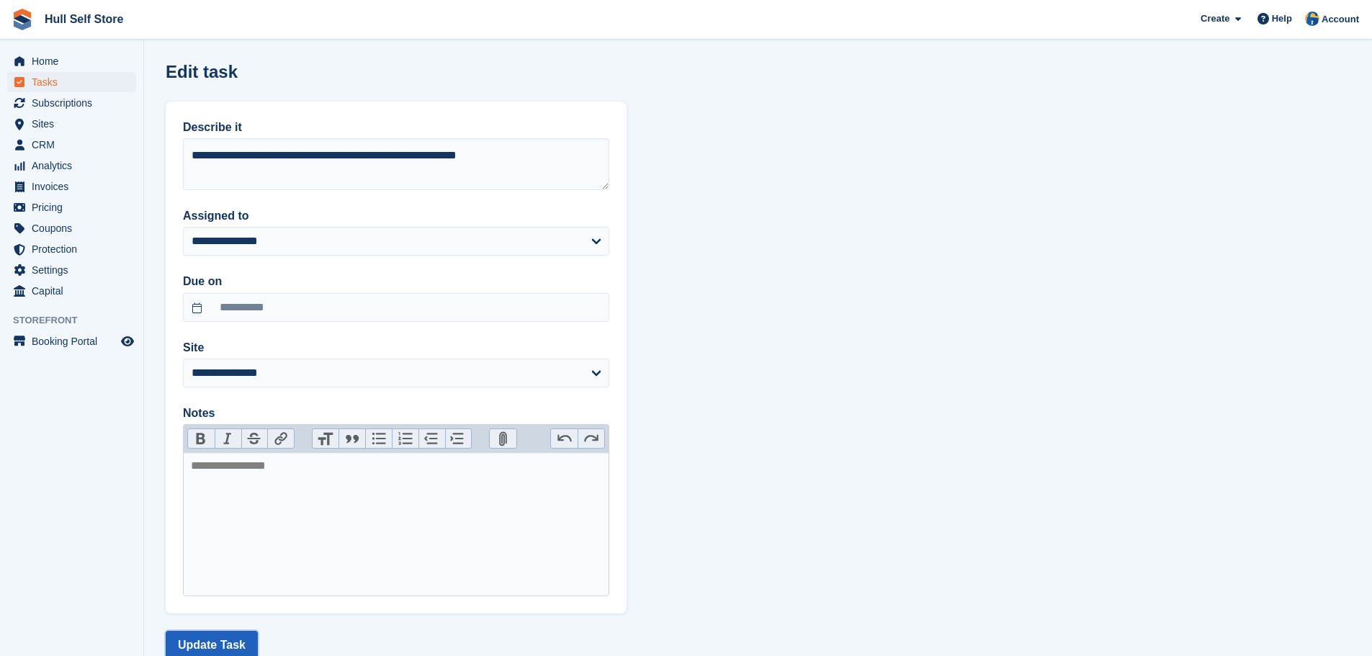
click at [231, 637] on button "Update Task" at bounding box center [212, 645] width 92 height 29
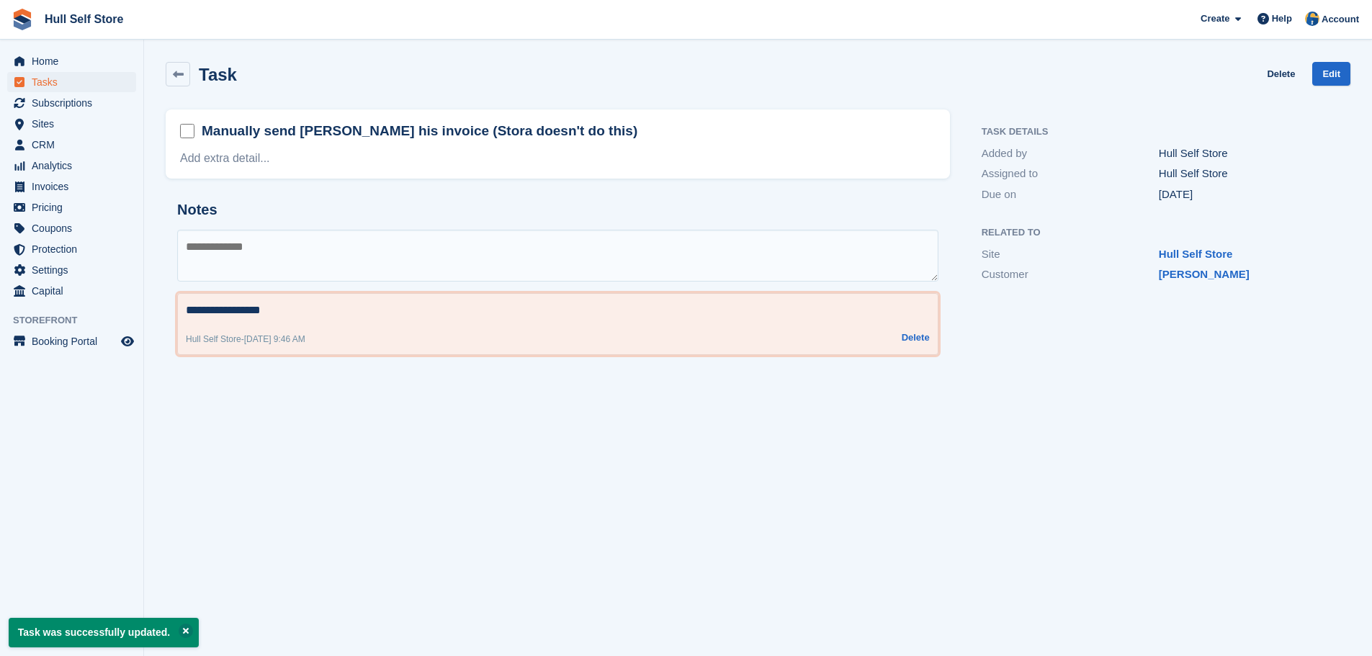
click at [188, 312] on textarea "**********" at bounding box center [558, 310] width 744 height 17
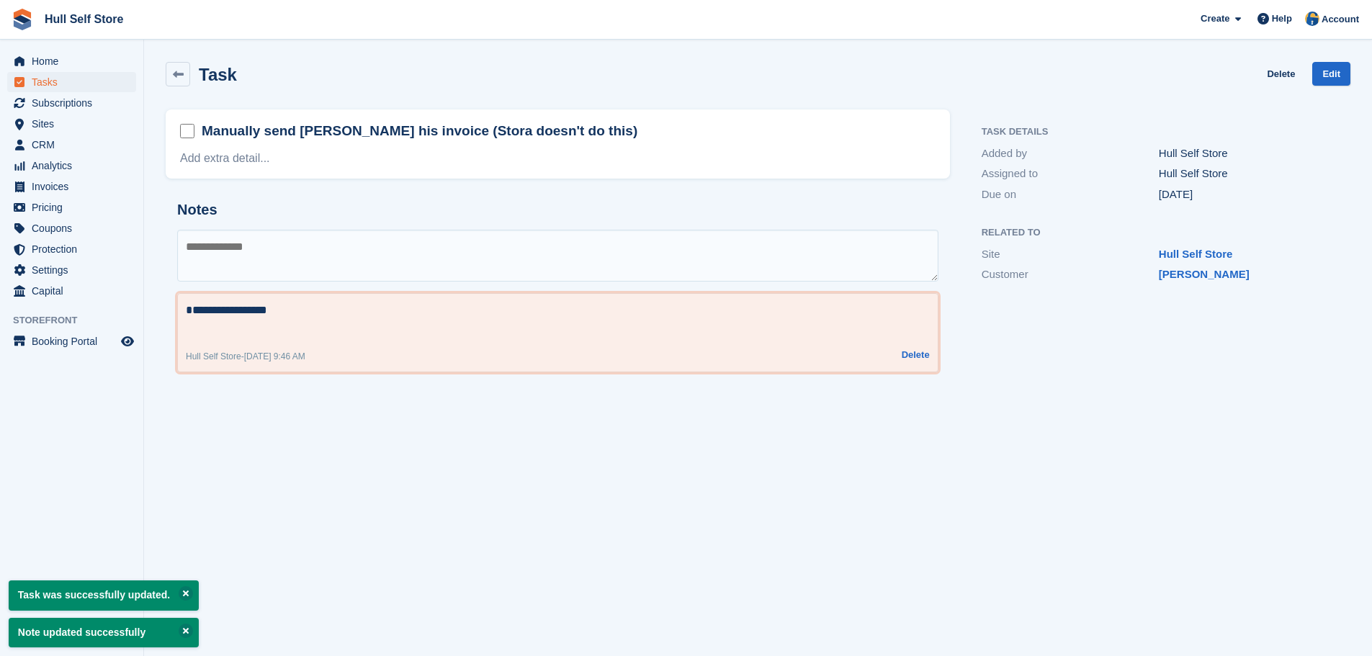
click at [205, 307] on textarea "**********" at bounding box center [558, 319] width 744 height 35
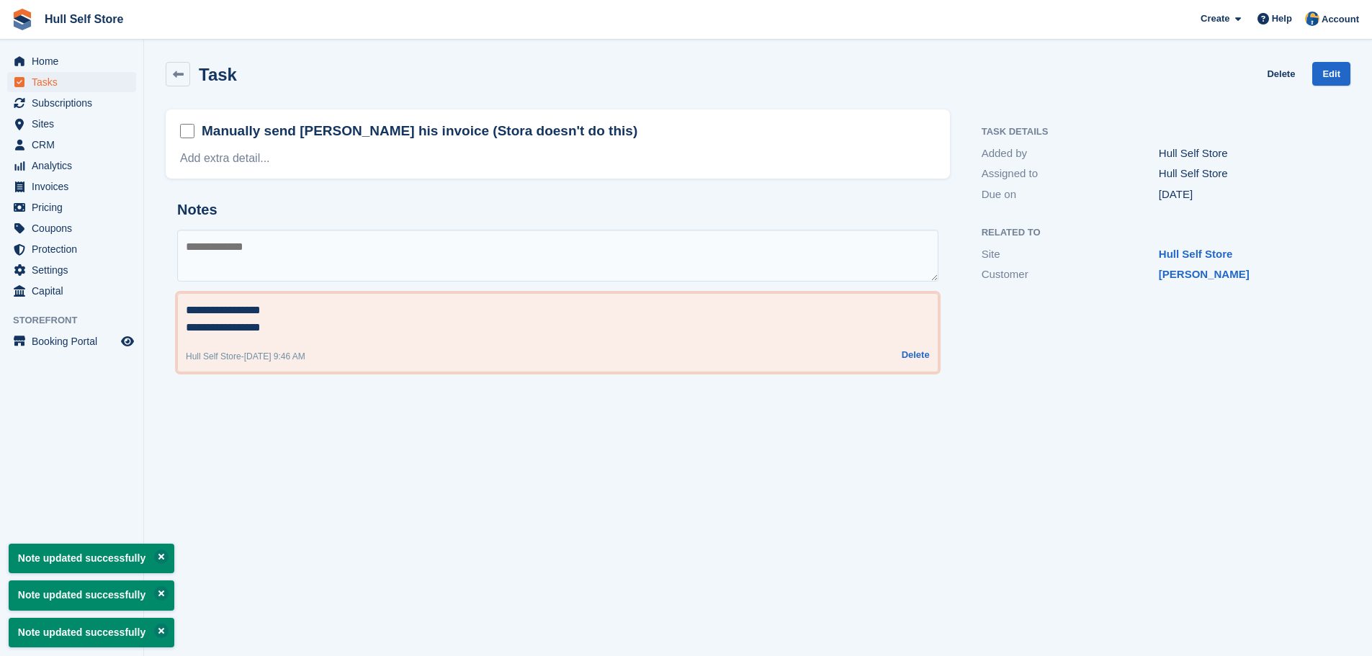
type textarea "**********"
click at [631, 267] on textarea at bounding box center [557, 256] width 761 height 52
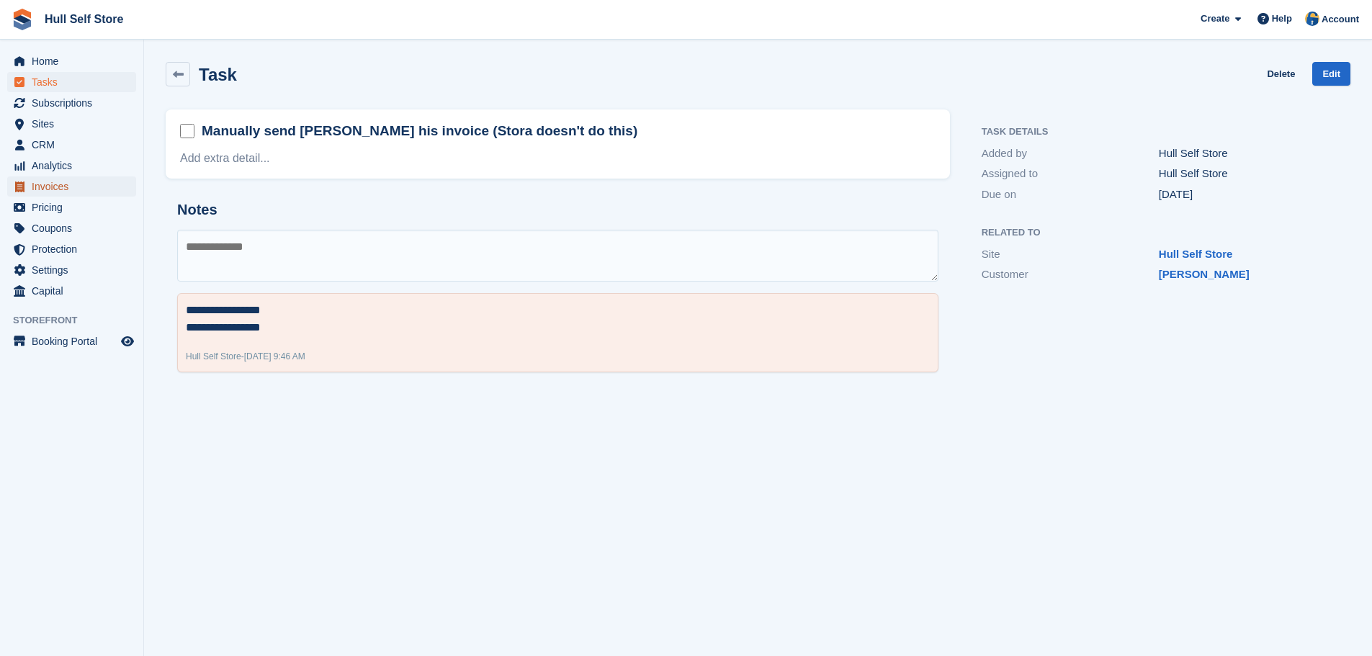
click at [78, 188] on span "Invoices" at bounding box center [75, 186] width 86 height 20
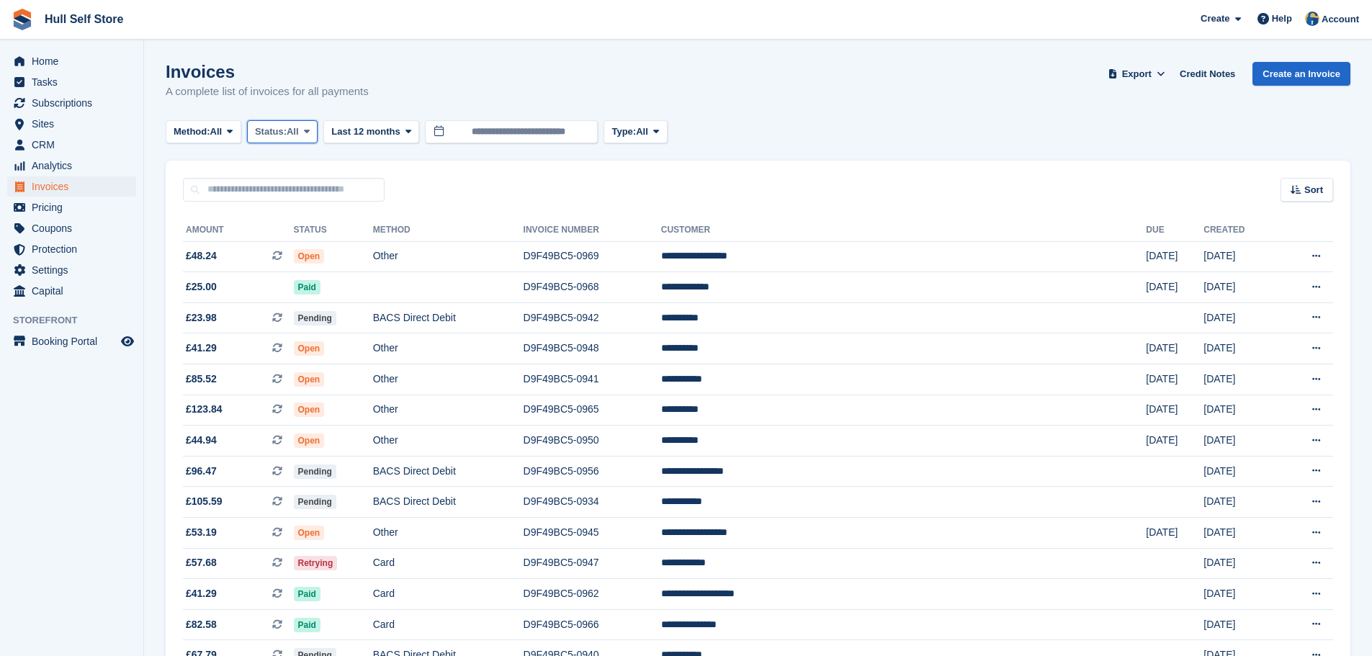
click at [285, 136] on span "Status:" at bounding box center [271, 132] width 32 height 14
click at [365, 128] on span "Last 12 months" at bounding box center [365, 132] width 68 height 14
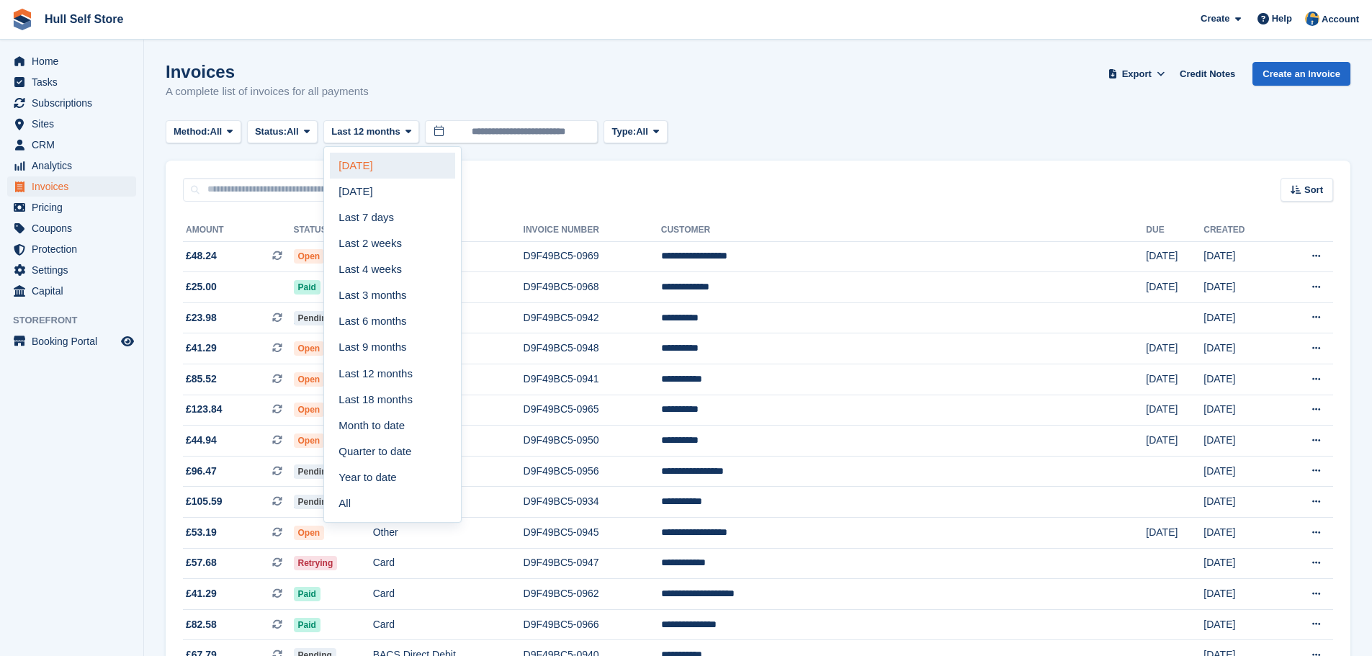
click at [362, 161] on link "[DATE]" at bounding box center [392, 166] width 125 height 26
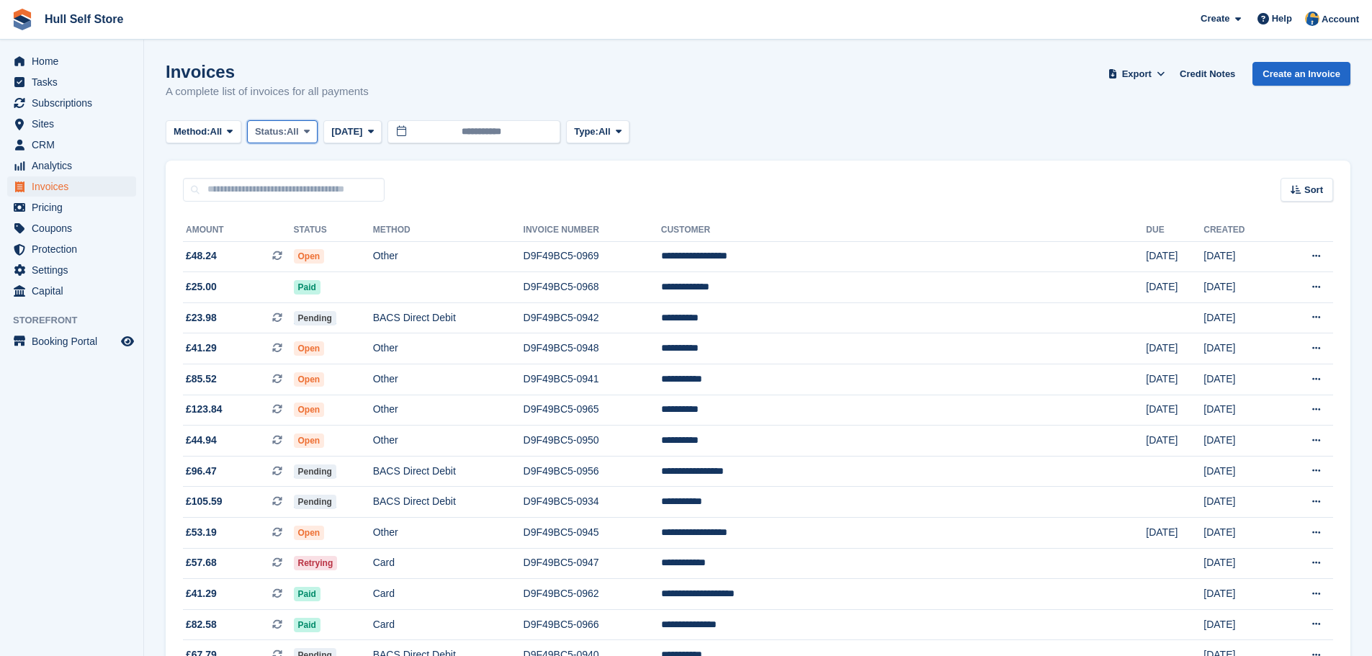
click at [310, 130] on icon at bounding box center [307, 131] width 6 height 9
click at [286, 189] on link "Paid" at bounding box center [315, 192] width 125 height 26
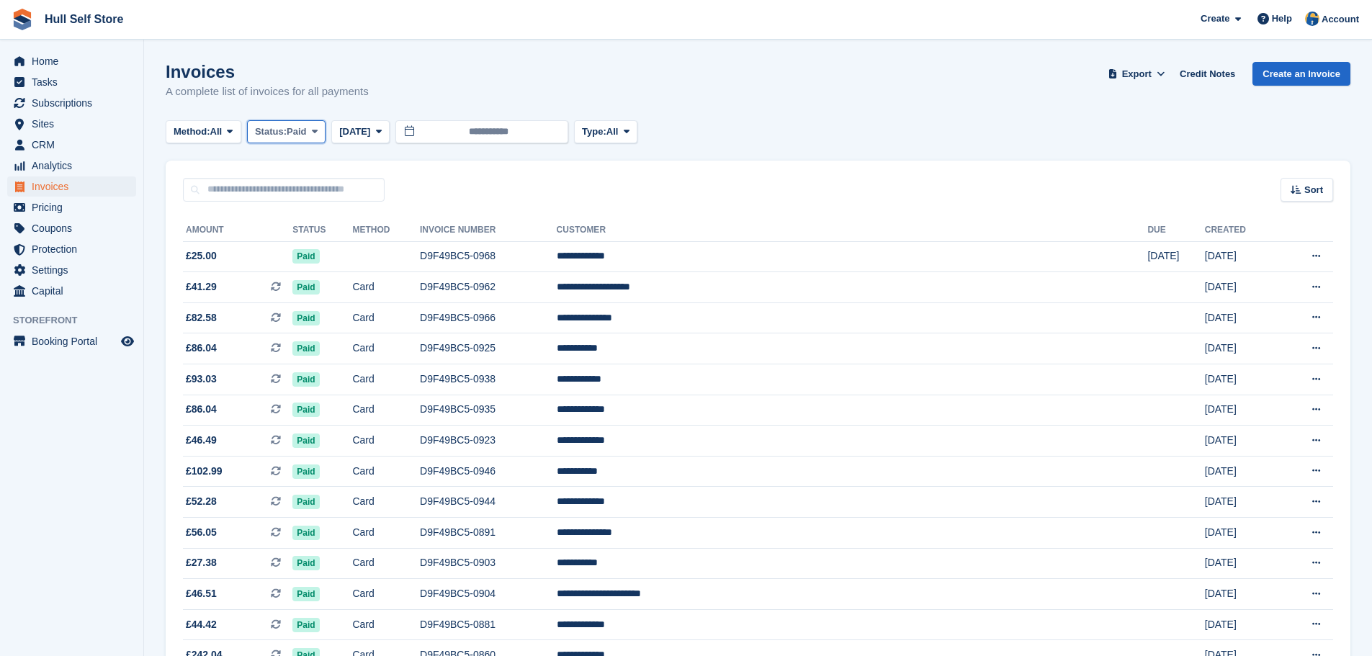
click at [287, 135] on span "Status:" at bounding box center [271, 132] width 32 height 14
click at [287, 238] on link "Open" at bounding box center [315, 243] width 125 height 26
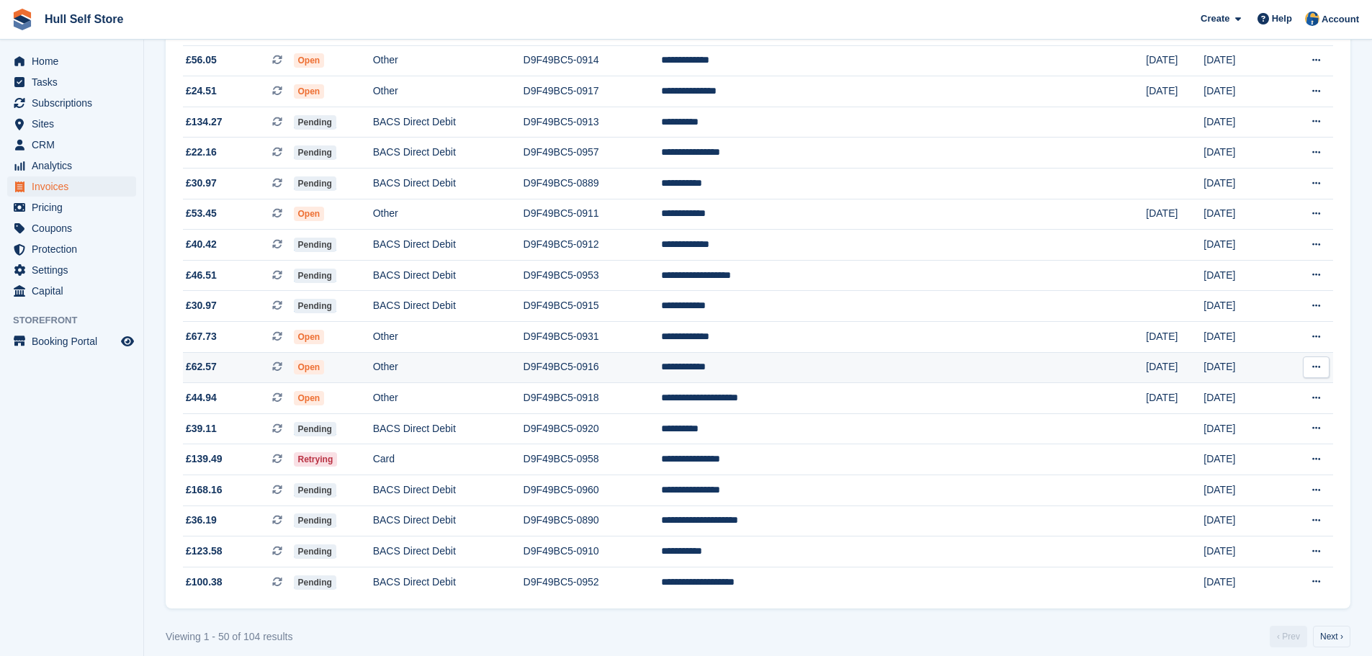
scroll to position [1190, 0]
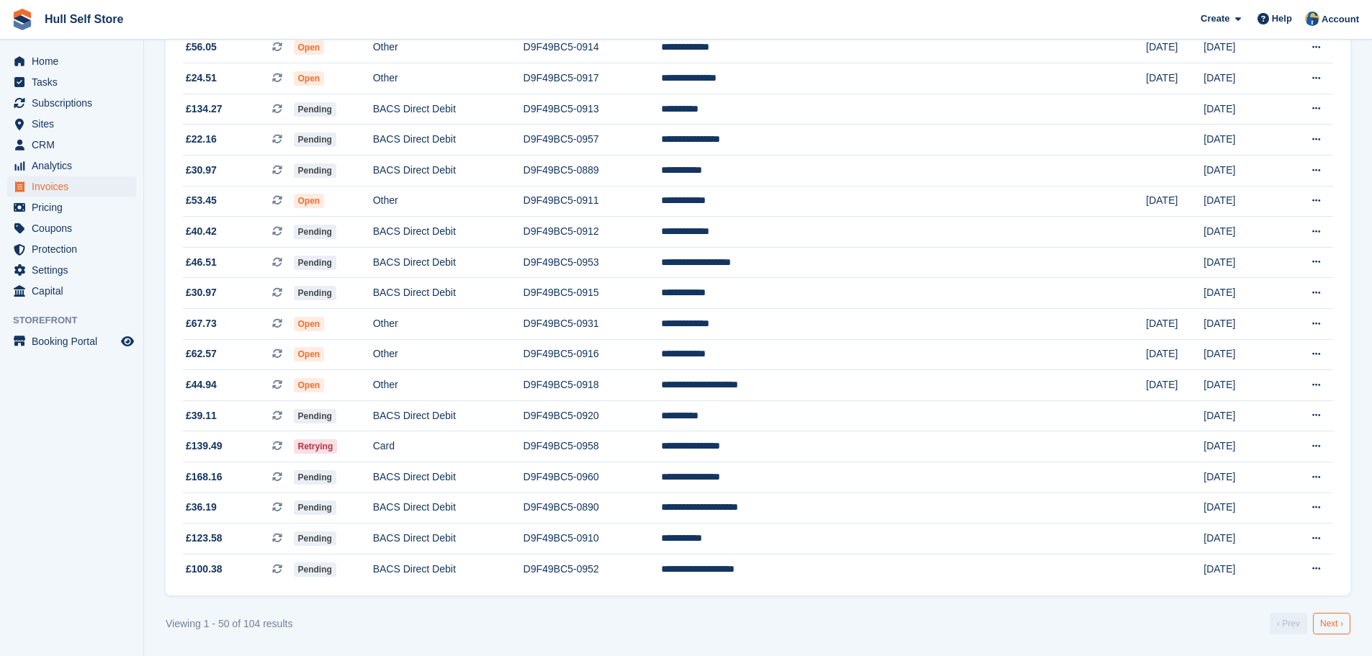
click at [1331, 627] on link "Next ›" at bounding box center [1331, 624] width 37 height 22
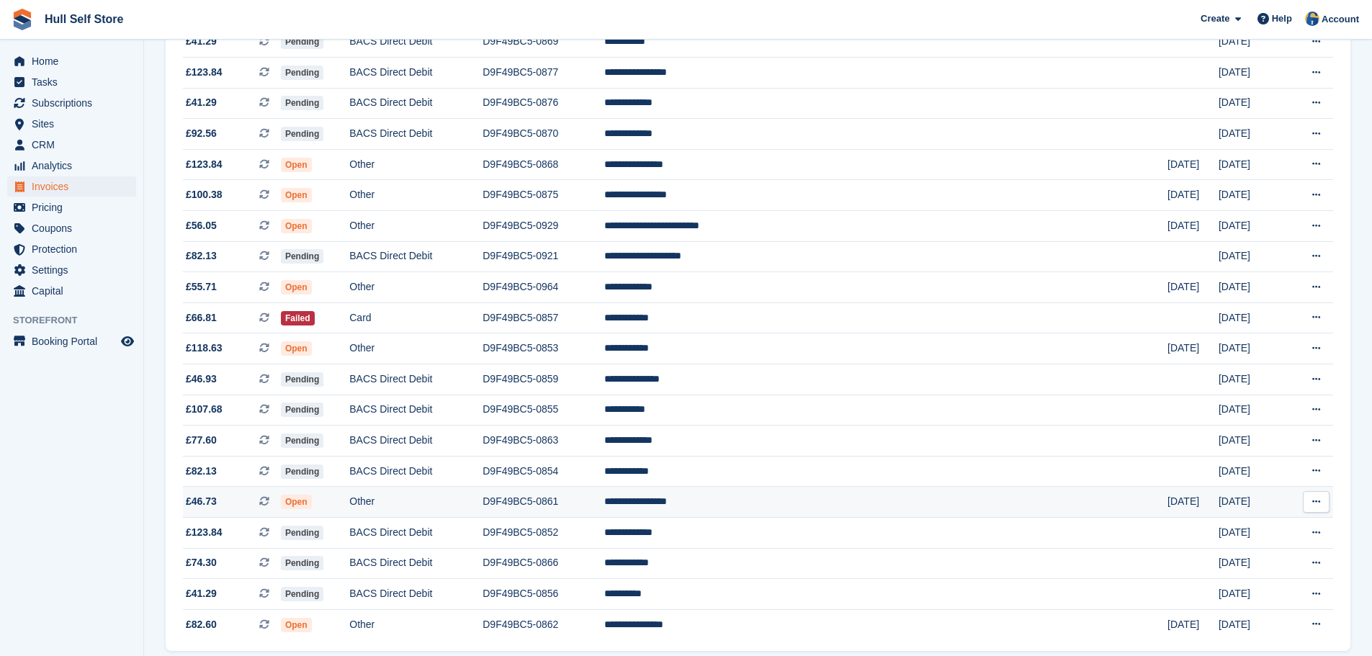
scroll to position [1190, 0]
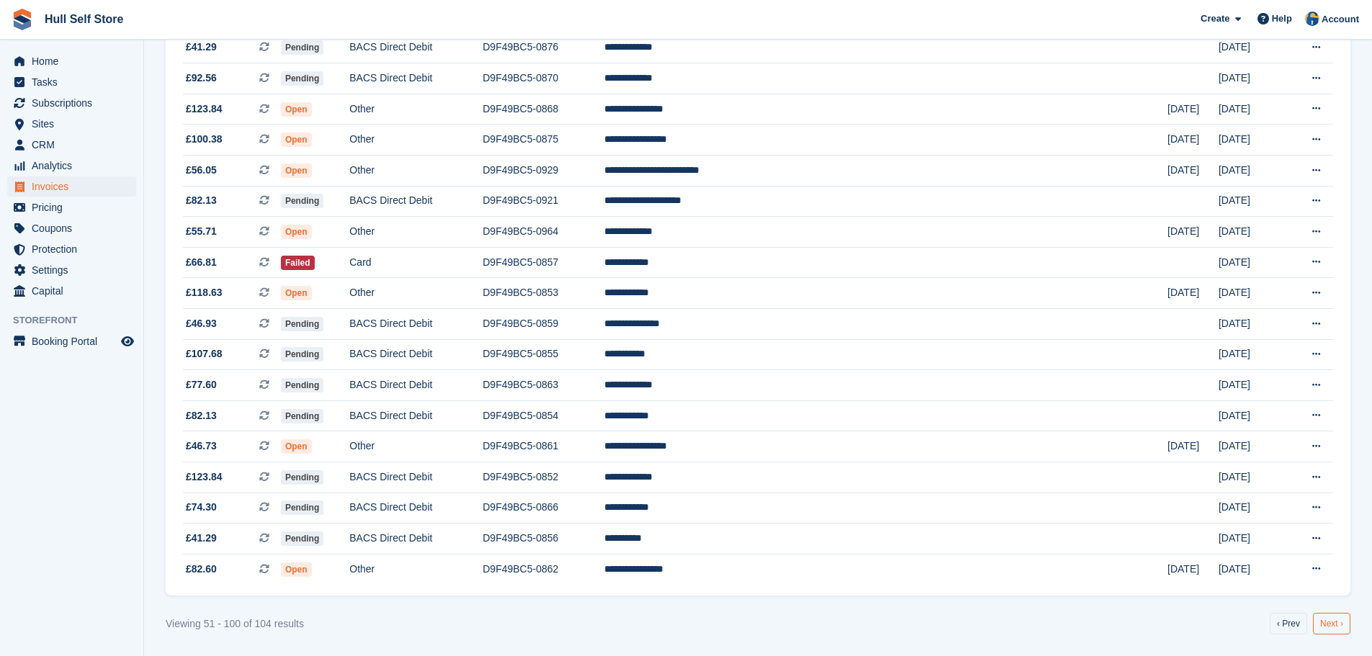
click at [1341, 623] on link "Next ›" at bounding box center [1331, 624] width 37 height 22
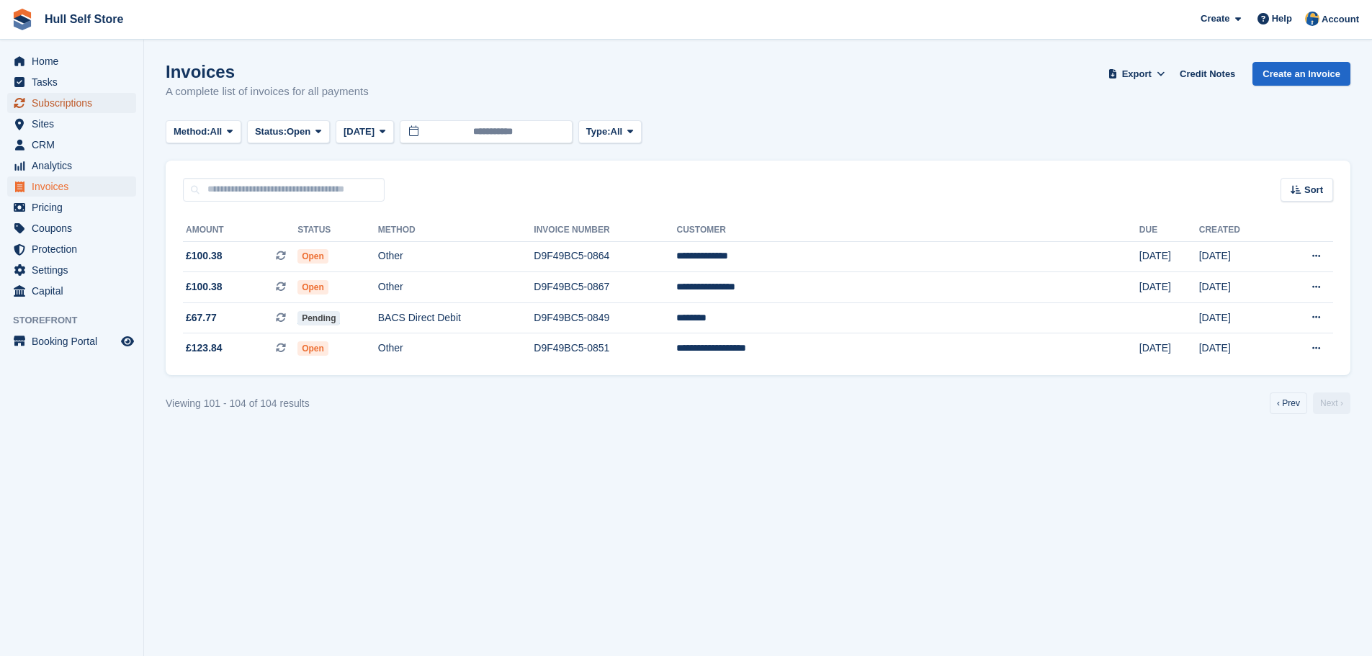
click at [68, 104] on span "Subscriptions" at bounding box center [75, 103] width 86 height 20
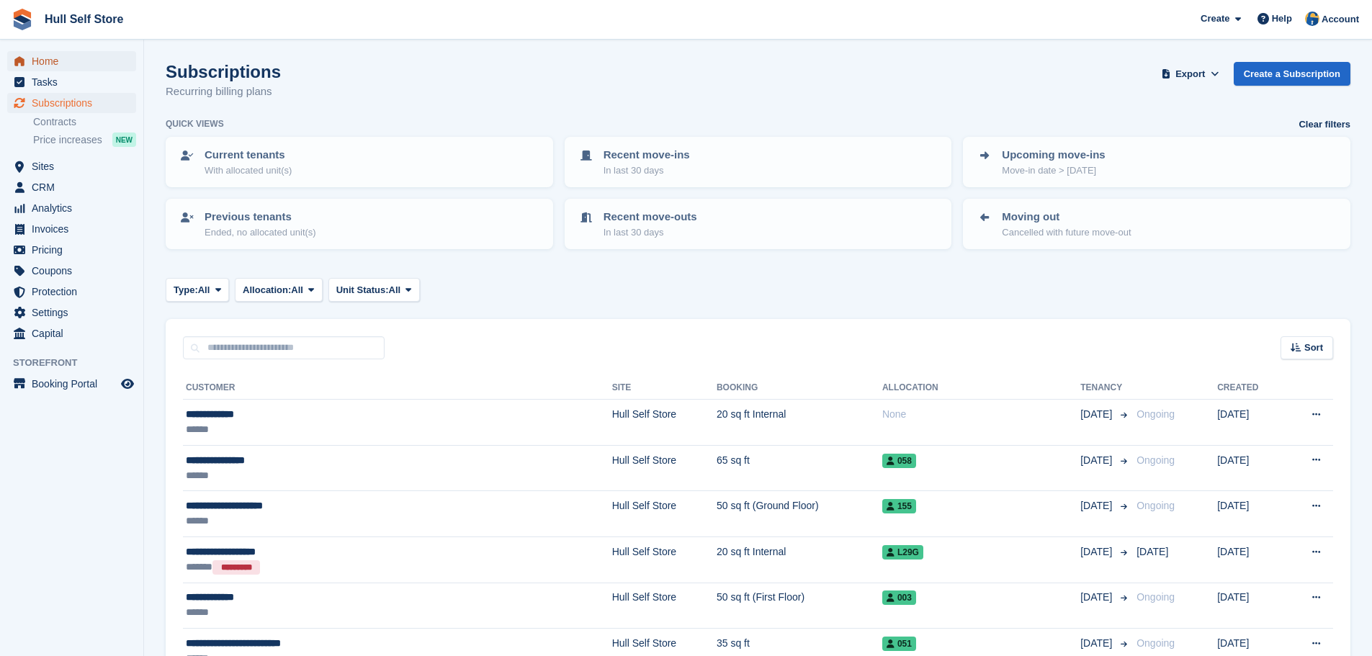
click at [87, 69] on span "Home" at bounding box center [75, 61] width 86 height 20
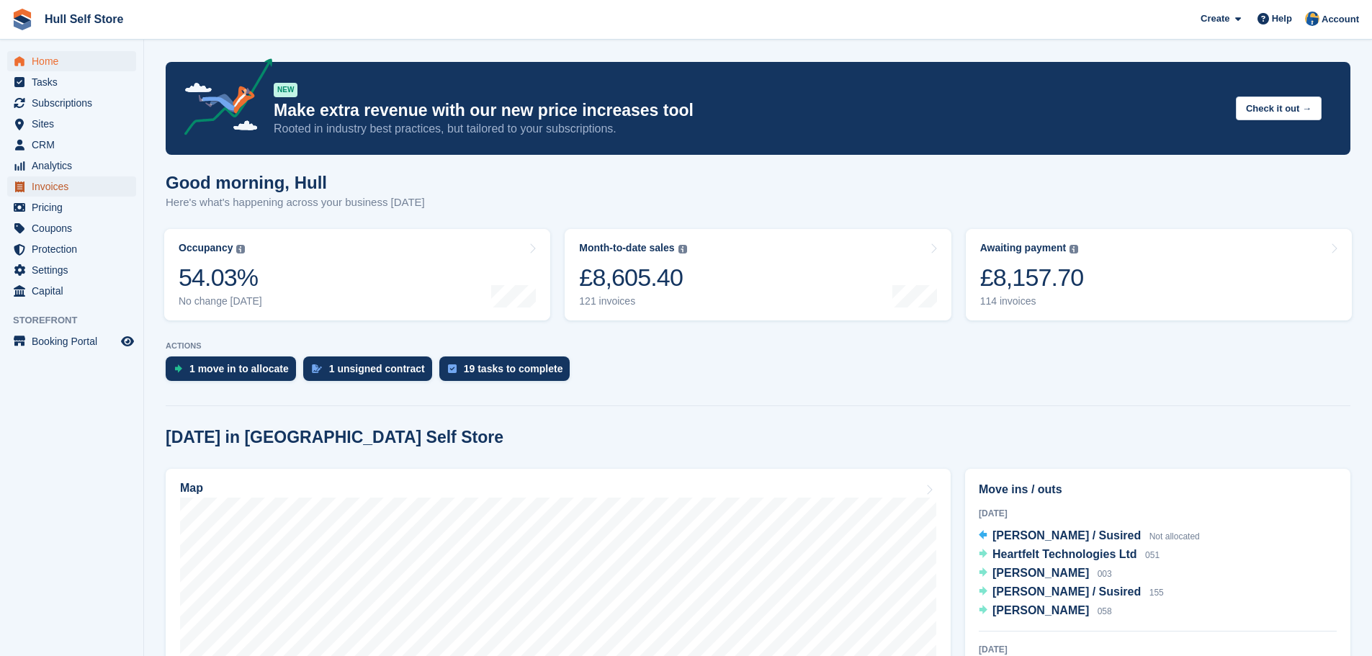
click at [60, 186] on span "Invoices" at bounding box center [75, 186] width 86 height 20
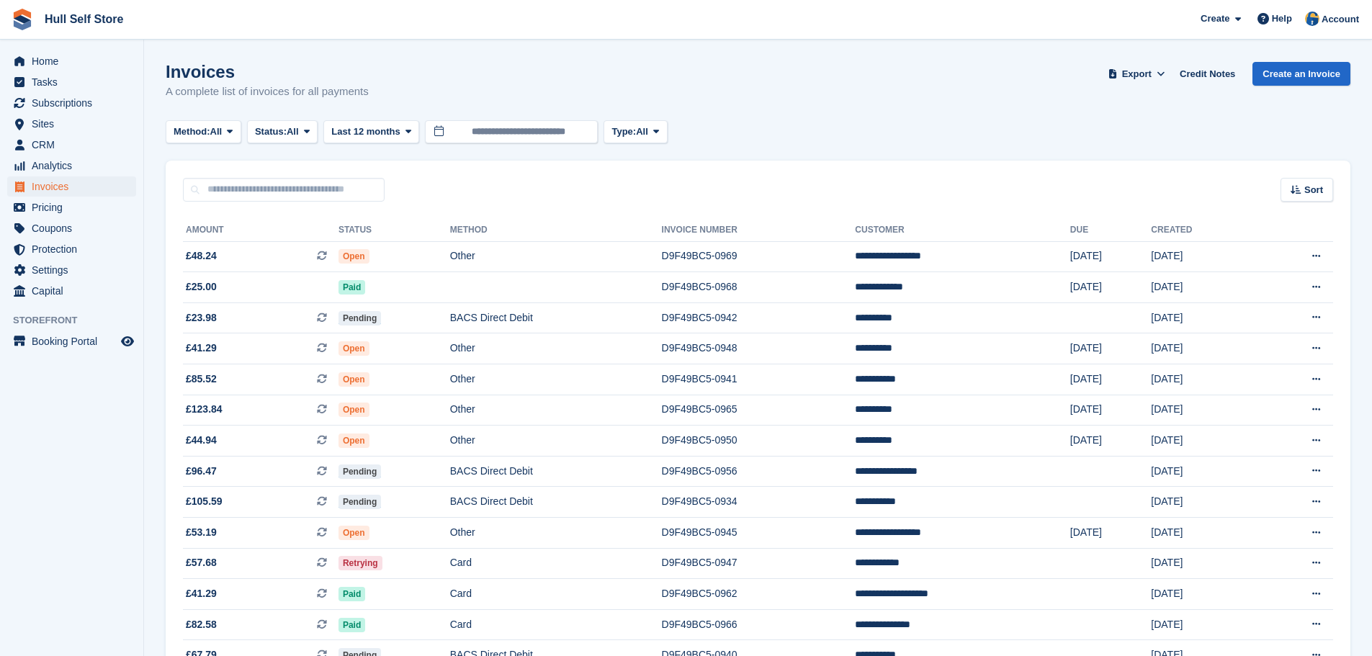
click at [294, 131] on span "All" at bounding box center [293, 132] width 12 height 14
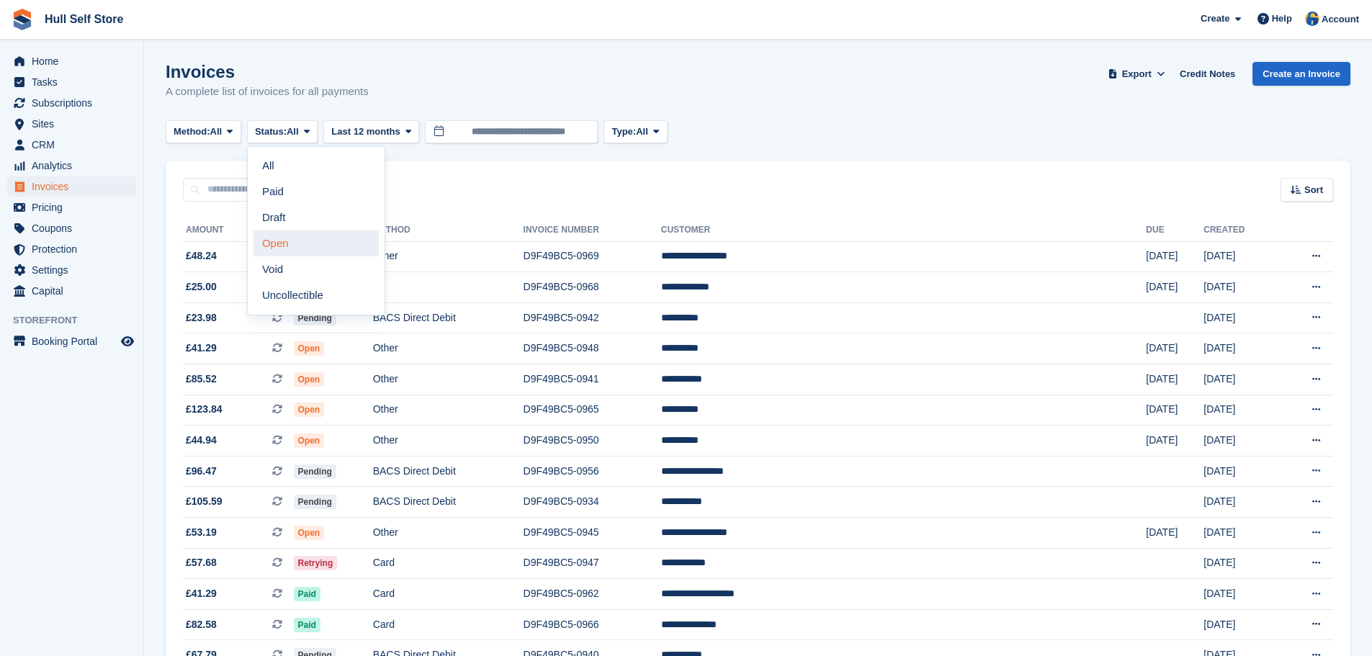
click at [284, 249] on link "Open" at bounding box center [315, 243] width 125 height 26
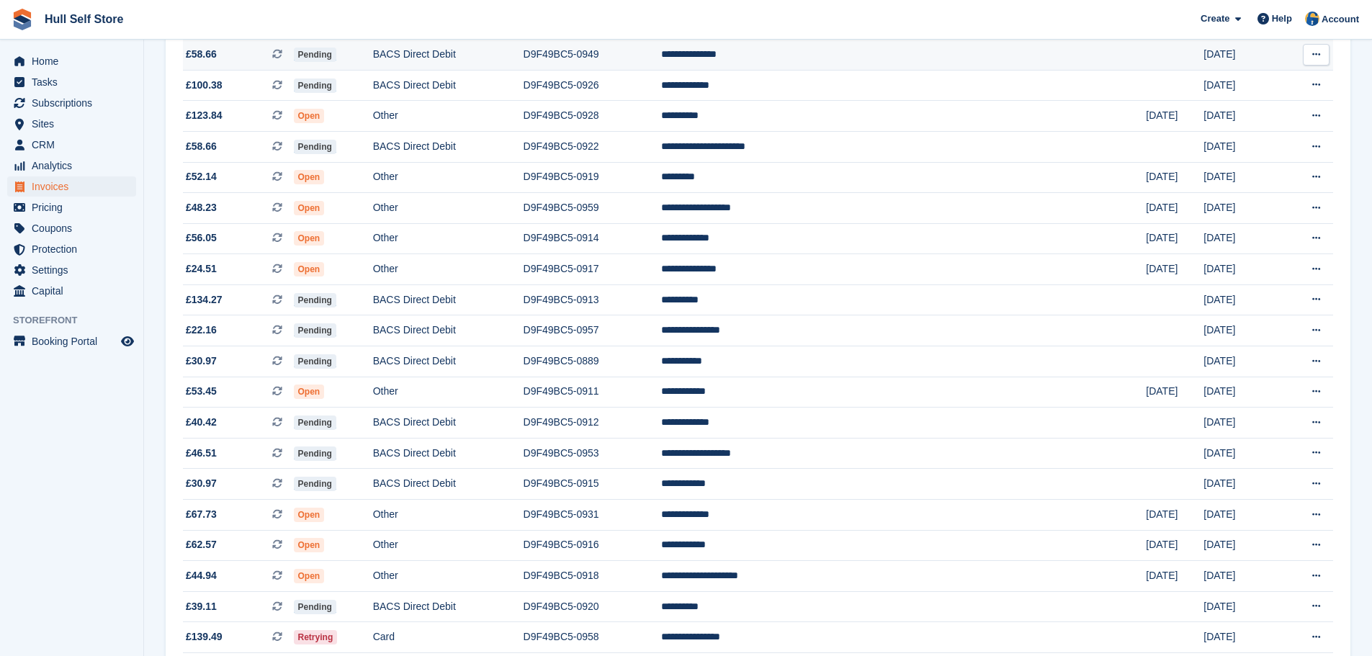
scroll to position [1190, 0]
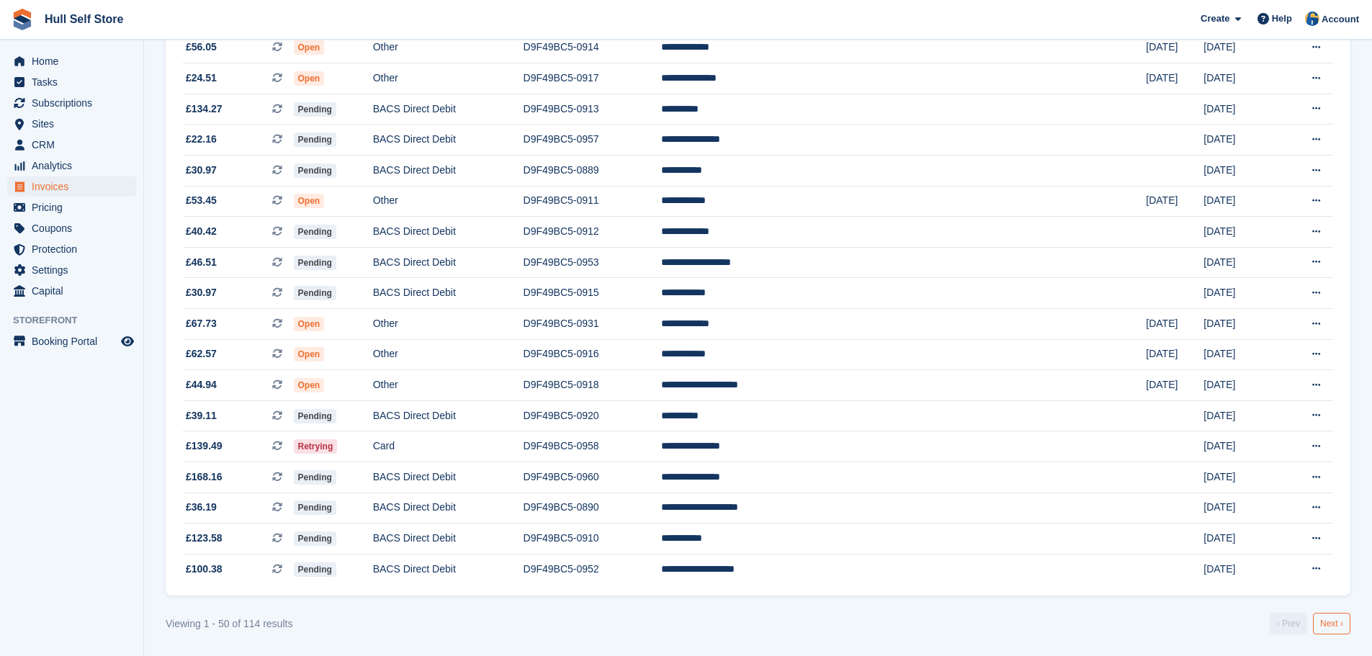
click at [1334, 624] on link "Next ›" at bounding box center [1331, 624] width 37 height 22
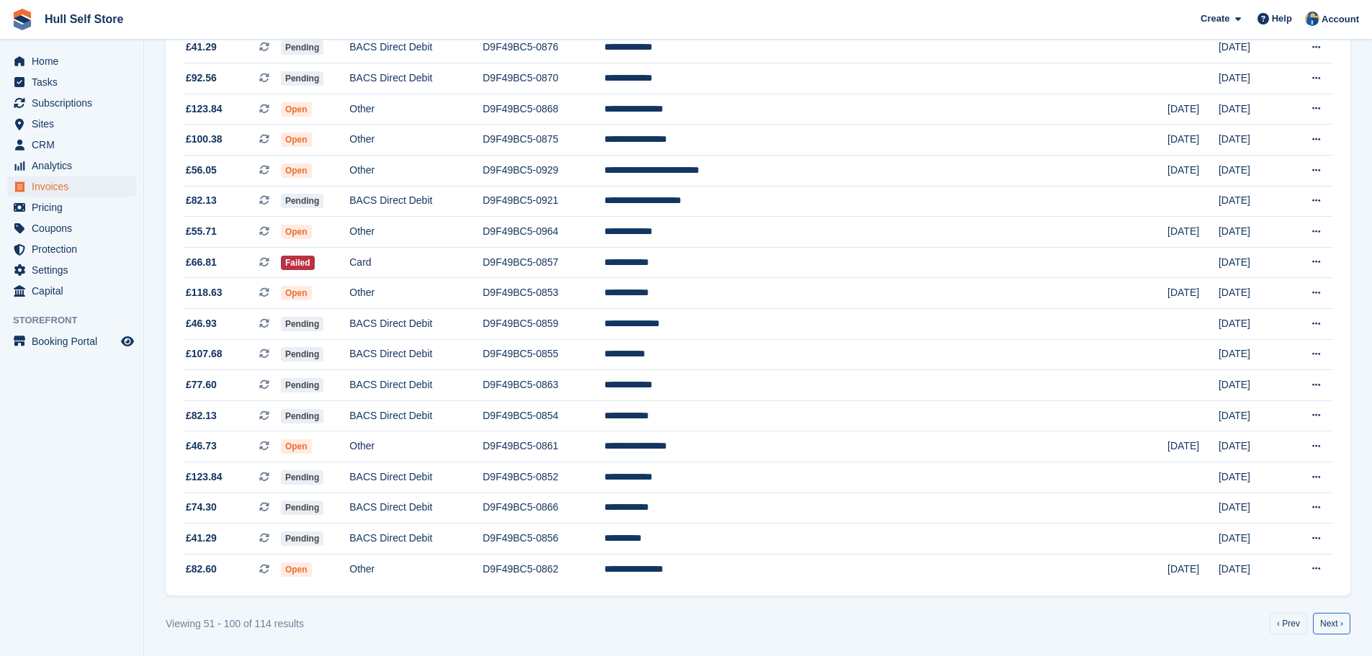
click at [1325, 632] on link "Next ›" at bounding box center [1331, 624] width 37 height 22
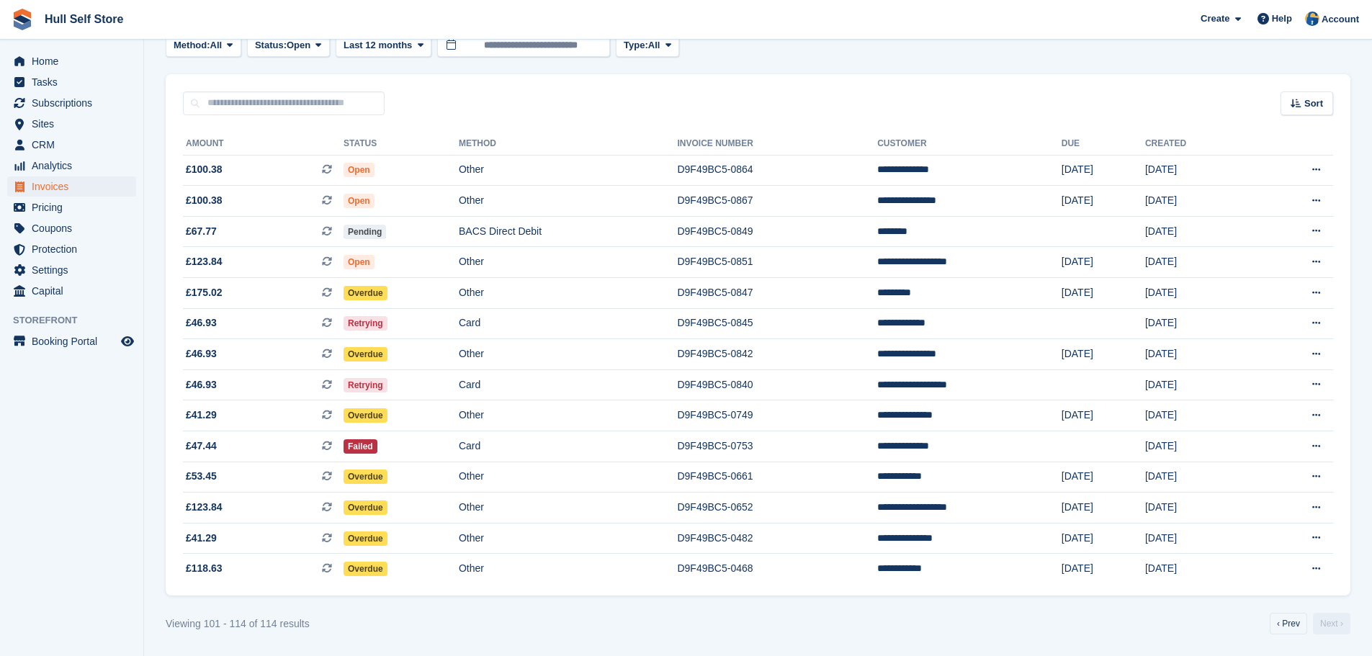
scroll to position [86, 0]
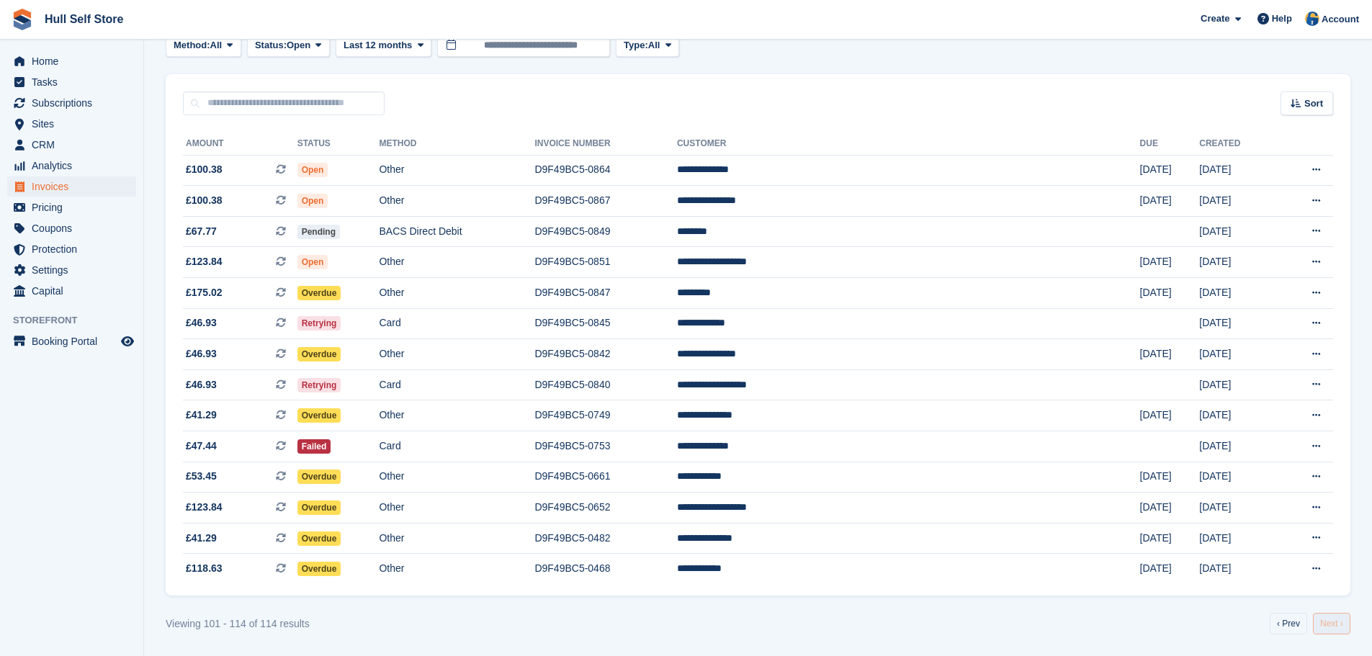
click at [1326, 632] on link "Next ›" at bounding box center [1331, 624] width 37 height 22
click at [379, 507] on td "Overdue" at bounding box center [338, 508] width 82 height 31
click at [379, 353] on td "Overdue" at bounding box center [338, 354] width 82 height 31
click at [1281, 617] on link "‹ Prev" at bounding box center [1287, 624] width 37 height 22
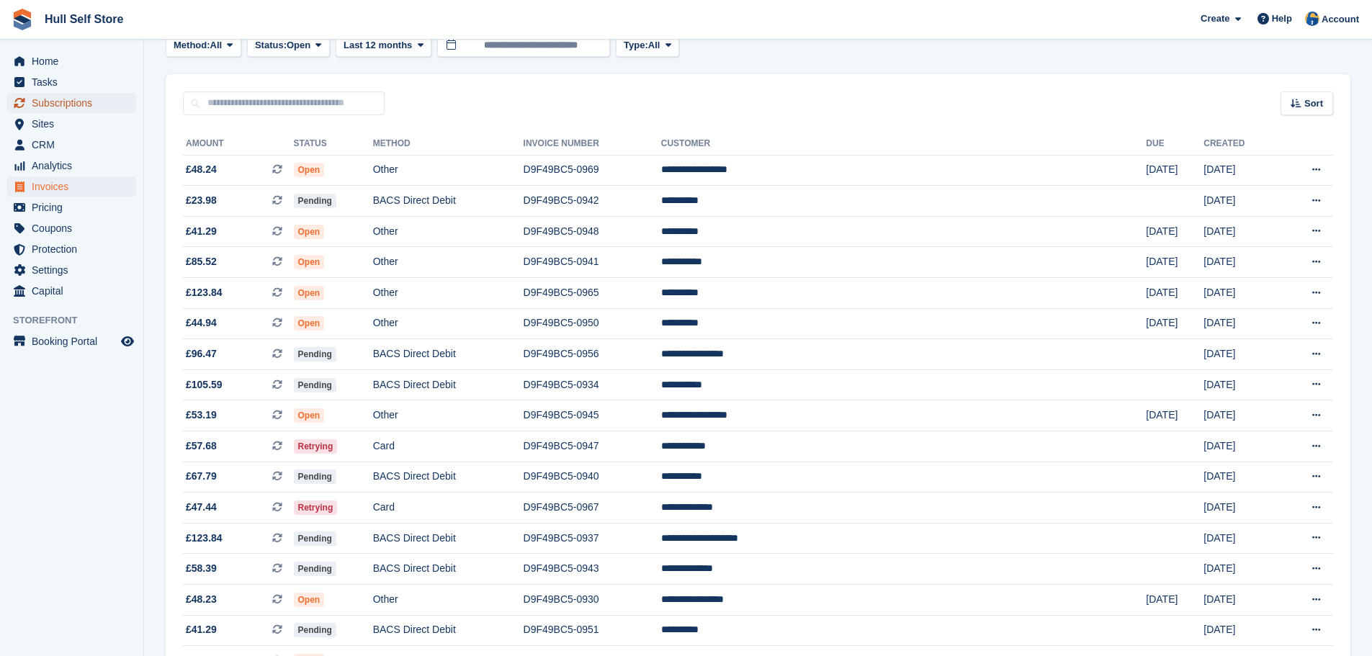
click at [86, 96] on span "Subscriptions" at bounding box center [75, 103] width 86 height 20
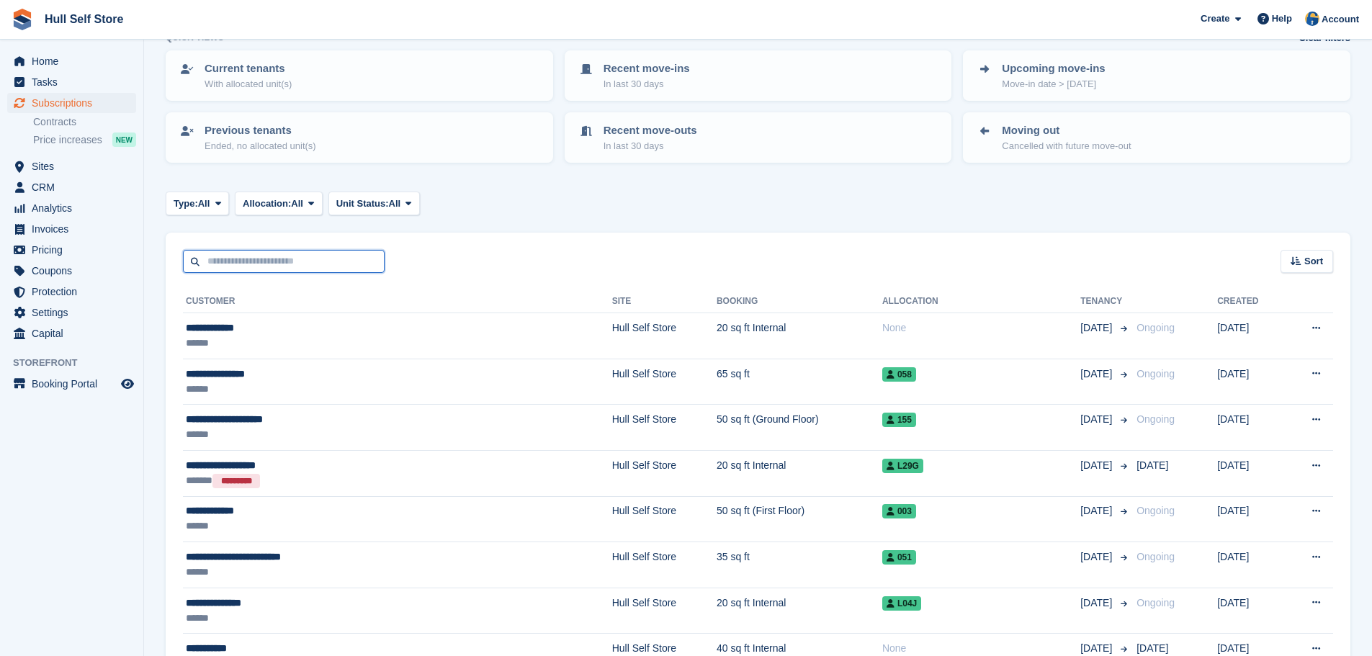
click at [354, 274] on input "text" at bounding box center [284, 262] width 202 height 24
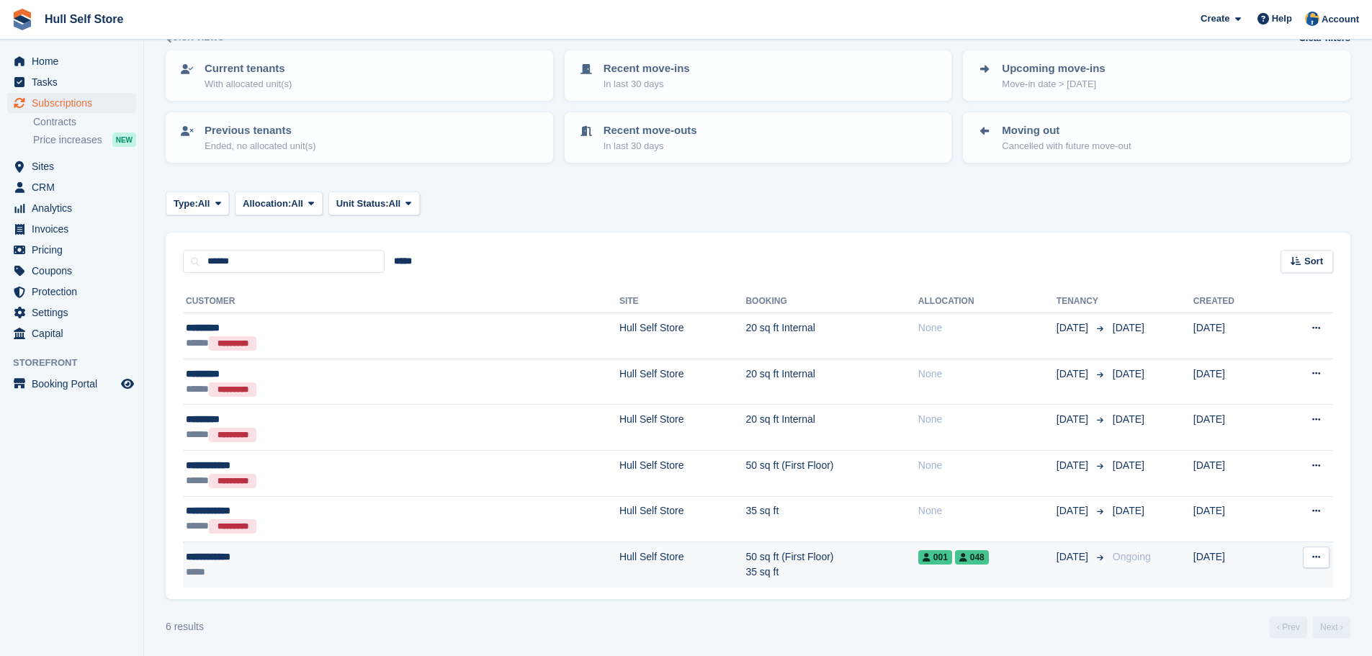
click at [328, 549] on div "**********" at bounding box center [296, 556] width 220 height 15
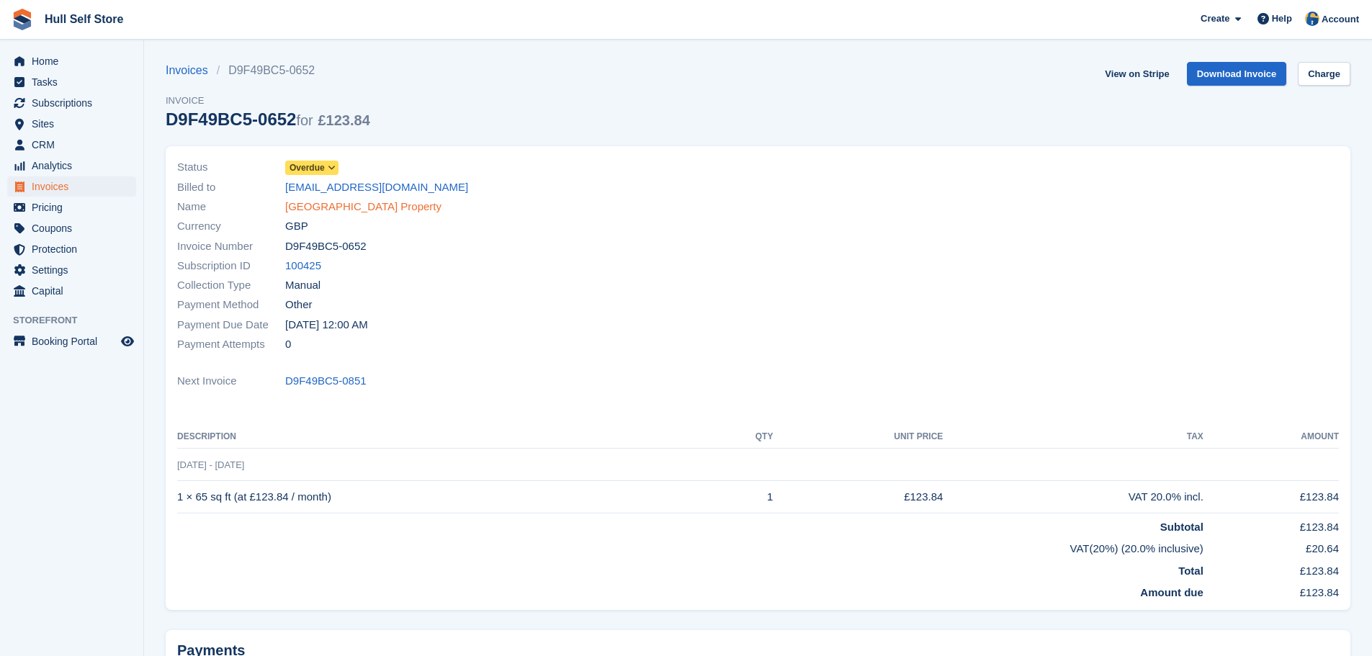
click at [358, 212] on link "Myton Gate Property" at bounding box center [363, 207] width 156 height 17
click at [350, 210] on link "[PERSON_NAME]" at bounding box center [329, 207] width 89 height 17
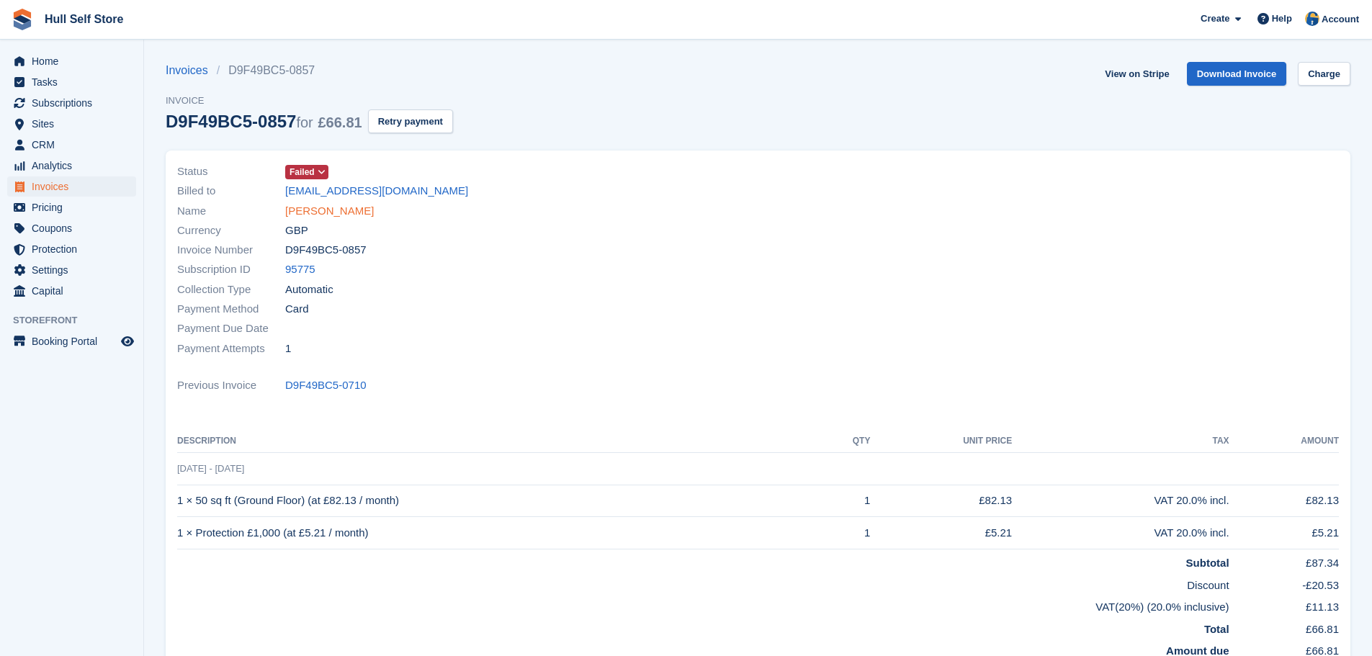
click at [334, 214] on link "[PERSON_NAME]" at bounding box center [329, 211] width 89 height 17
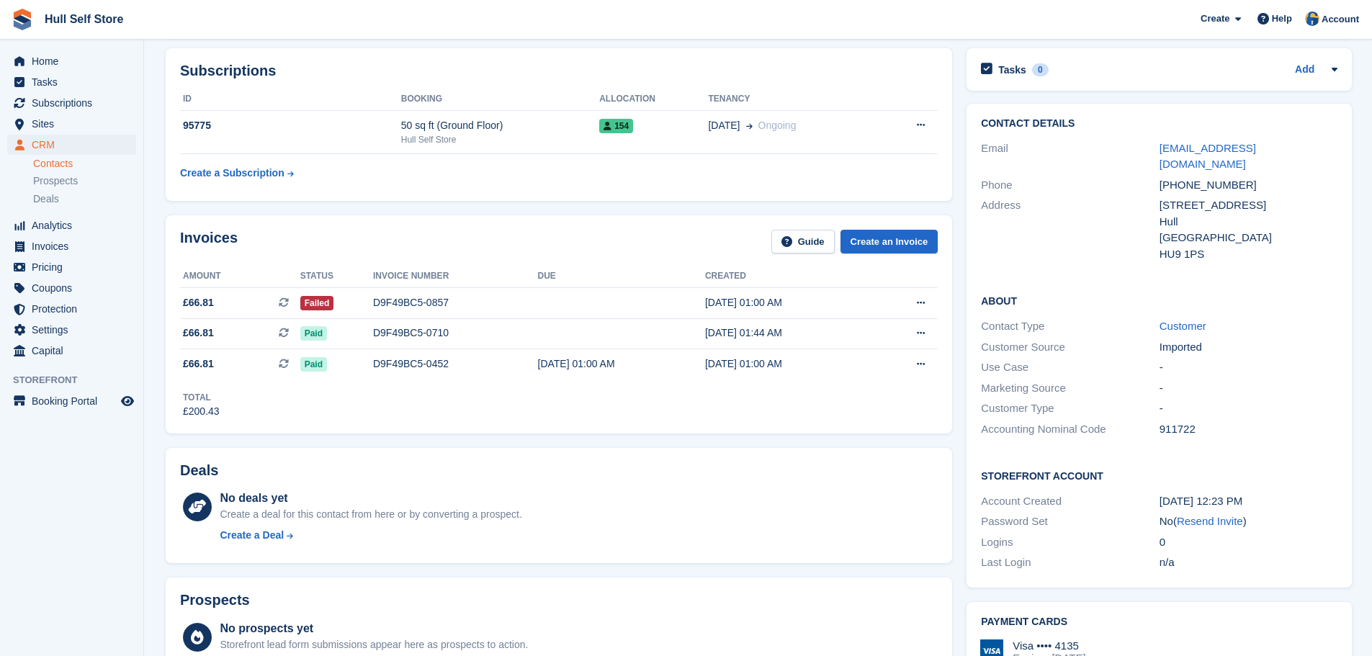
scroll to position [216, 0]
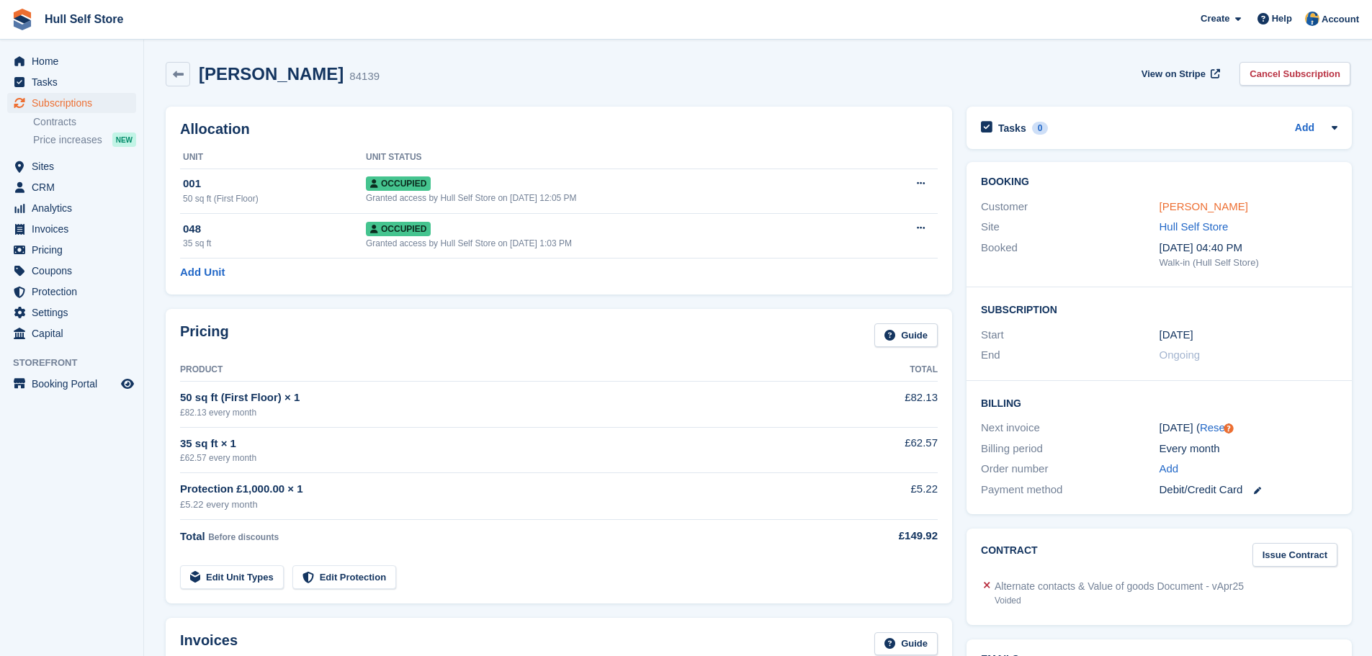
click at [1179, 204] on link "[PERSON_NAME]" at bounding box center [1203, 206] width 89 height 12
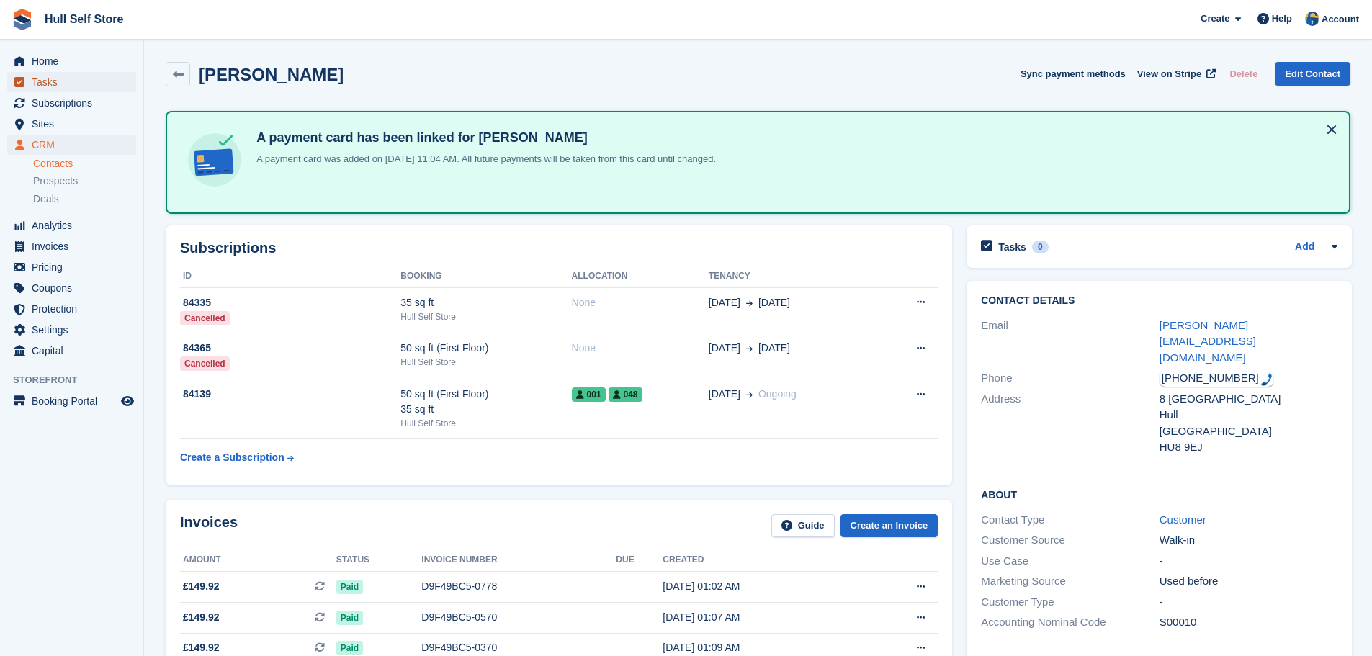
click at [54, 78] on span "Tasks" at bounding box center [75, 82] width 86 height 20
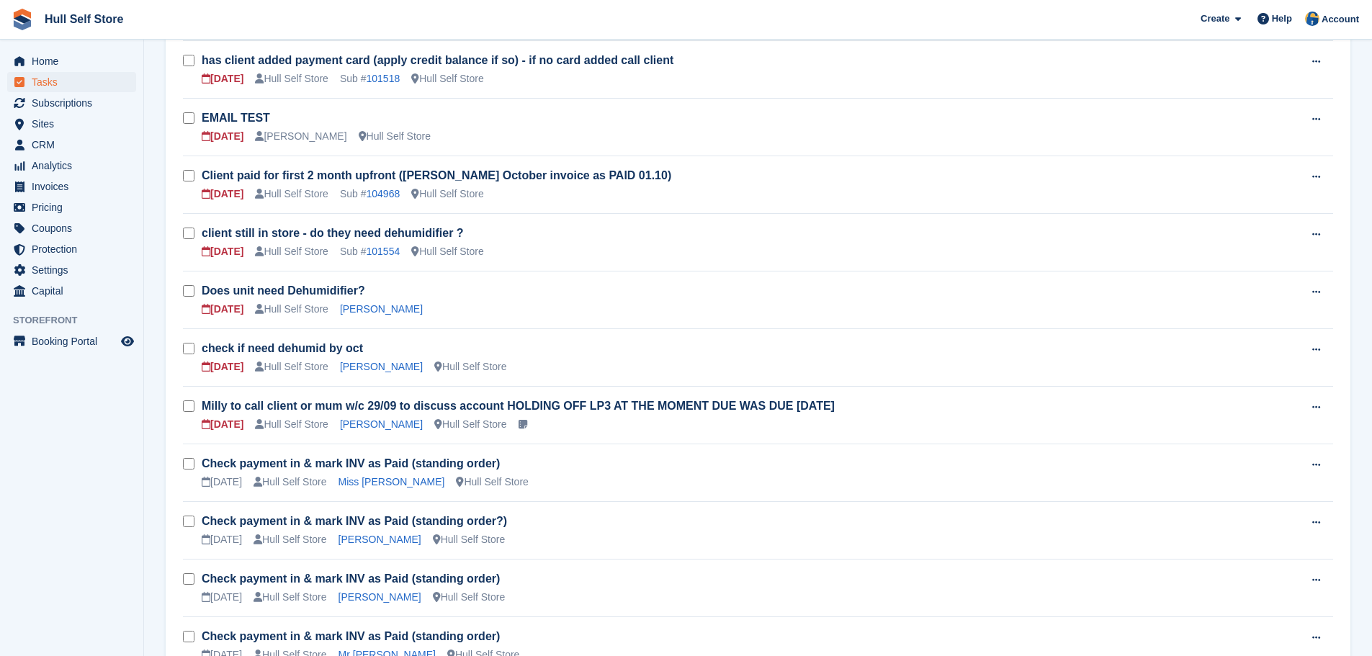
scroll to position [804, 0]
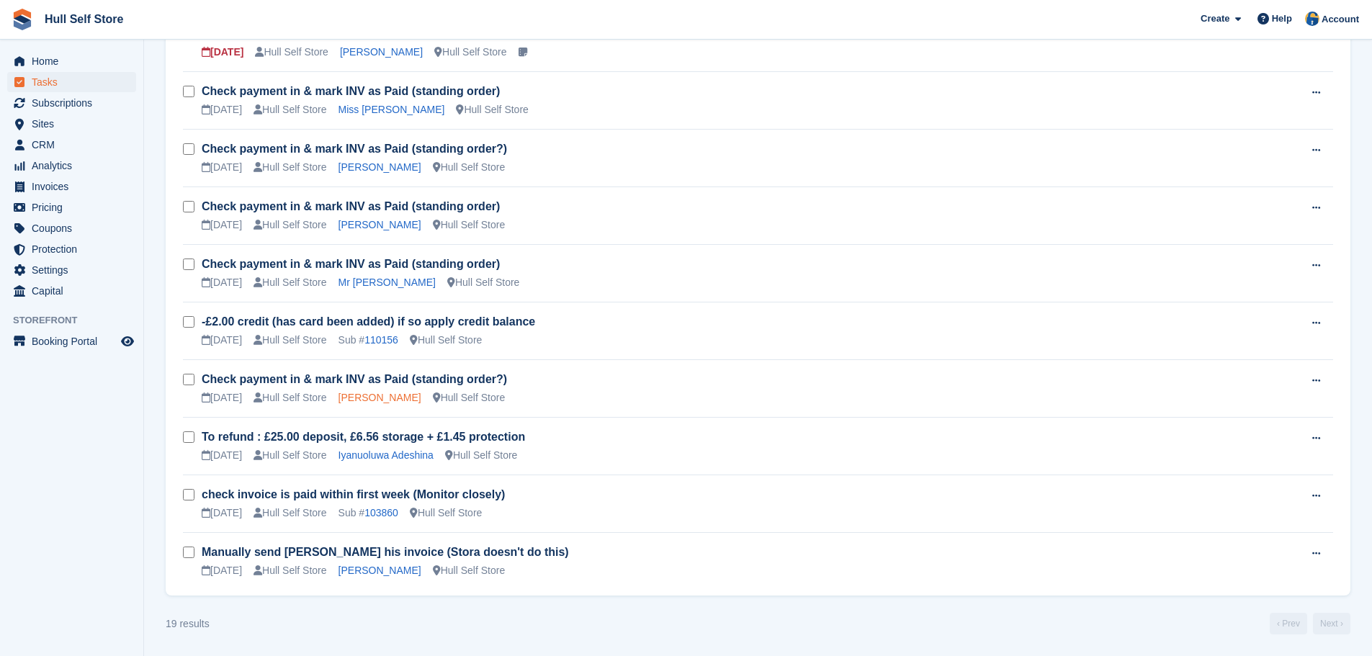
click at [356, 400] on link "Mr Lee Skinner" at bounding box center [379, 398] width 83 height 12
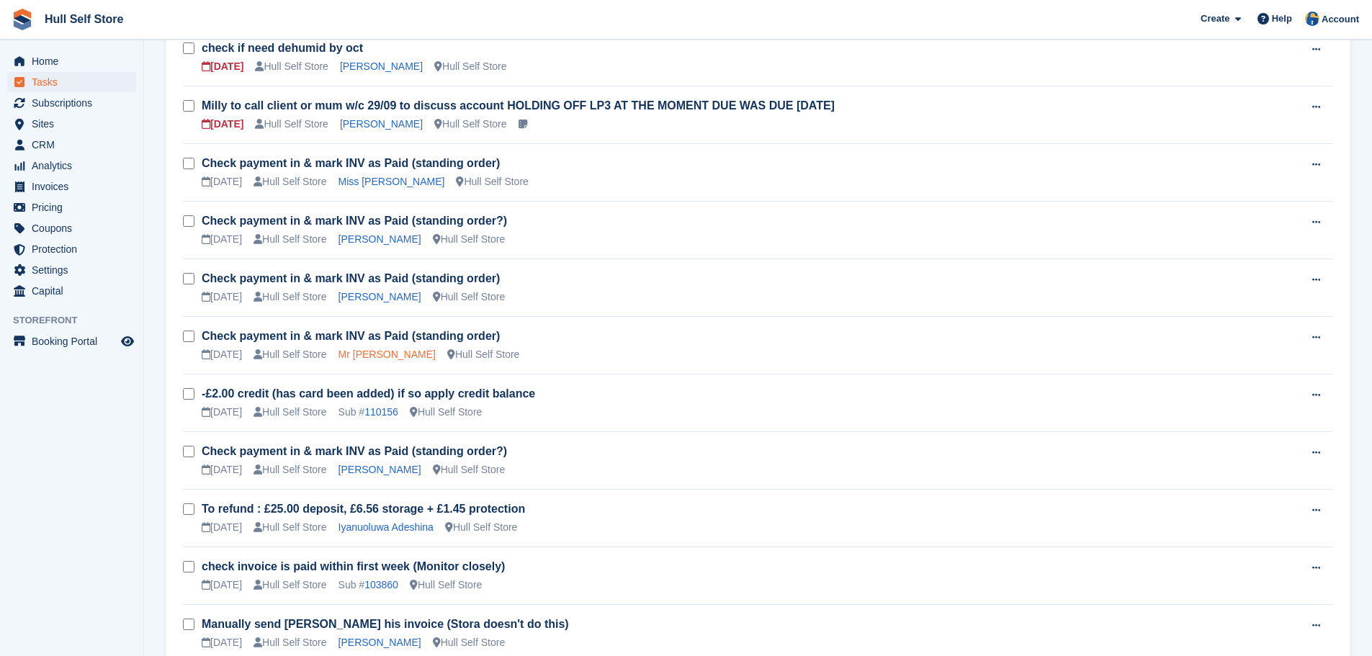
click at [372, 352] on link "Mr C Ward" at bounding box center [386, 355] width 97 height 12
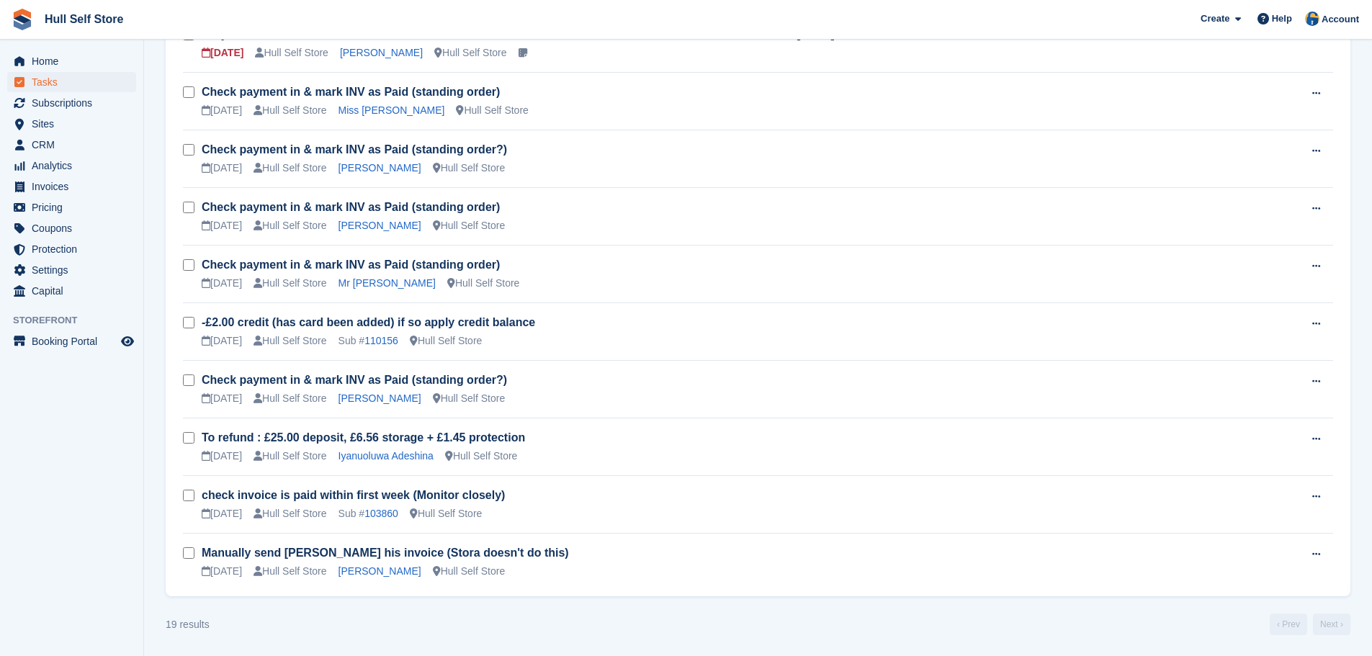
scroll to position [804, 0]
